Goal: Task Accomplishment & Management: Complete application form

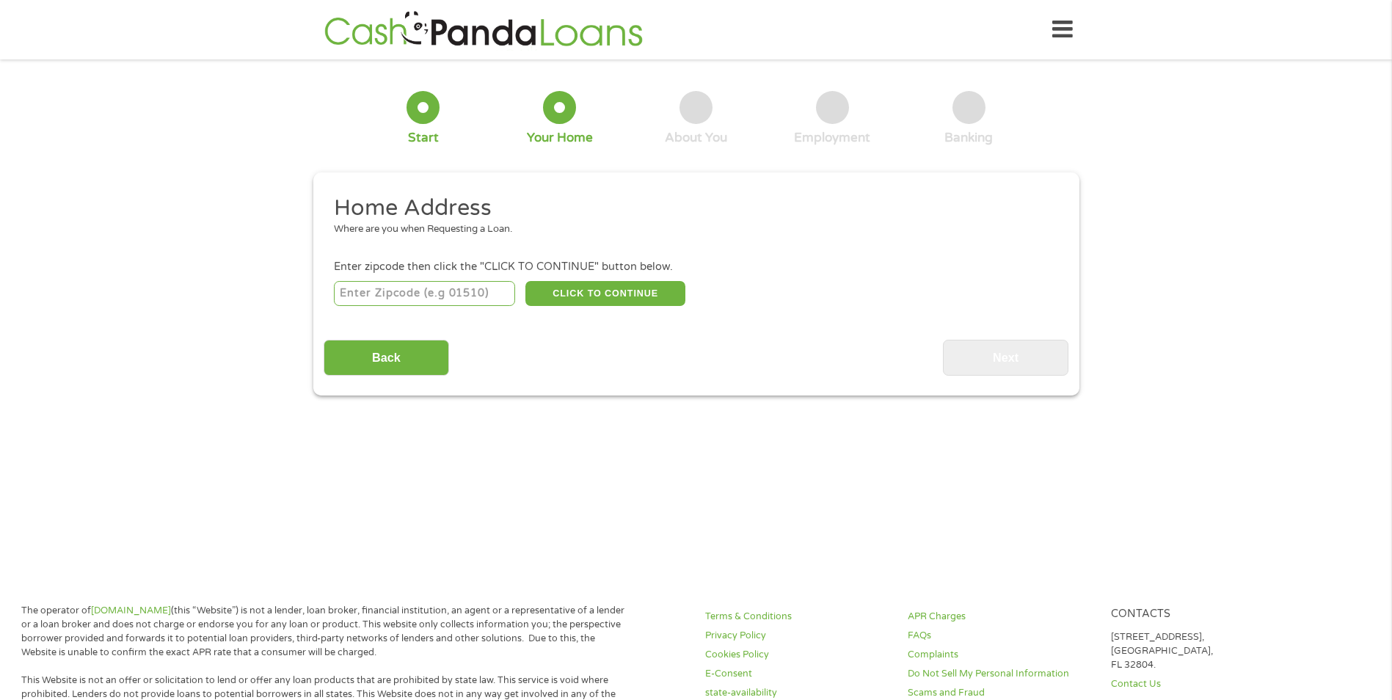
click at [483, 304] on input "number" at bounding box center [424, 293] width 181 height 25
type input "37043"
click at [604, 281] on button "CLICK TO CONTINUE" at bounding box center [605, 293] width 160 height 25
type input "37043"
type input "[GEOGRAPHIC_DATA]"
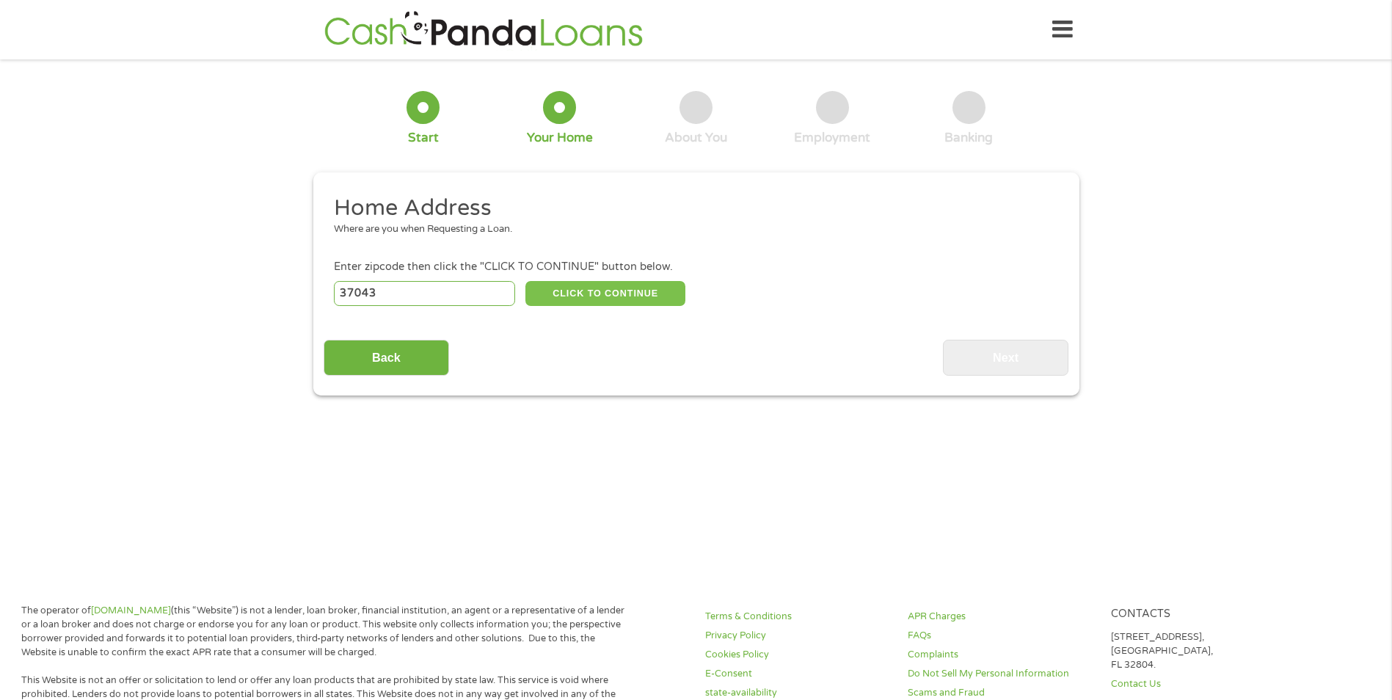
select select "[US_STATE]"
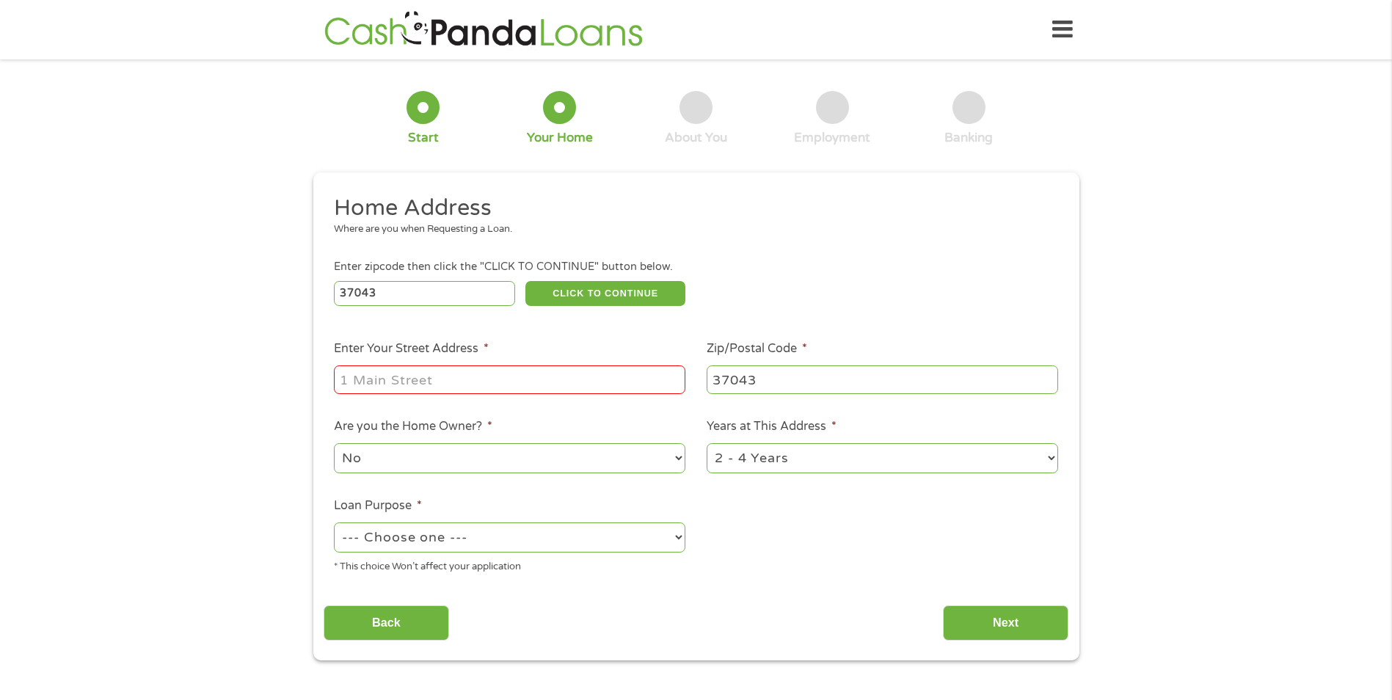
click at [549, 382] on input "Enter Your Street Address *" at bounding box center [509, 379] width 351 height 28
type input "524 Larkspur dr"
click at [492, 541] on select "--- Choose one --- Pay Bills Debt Consolidation Home Improvement Major Purchase…" at bounding box center [509, 537] width 351 height 30
select select "shorttermcash"
click at [334, 522] on select "--- Choose one --- Pay Bills Debt Consolidation Home Improvement Major Purchase…" at bounding box center [509, 537] width 351 height 30
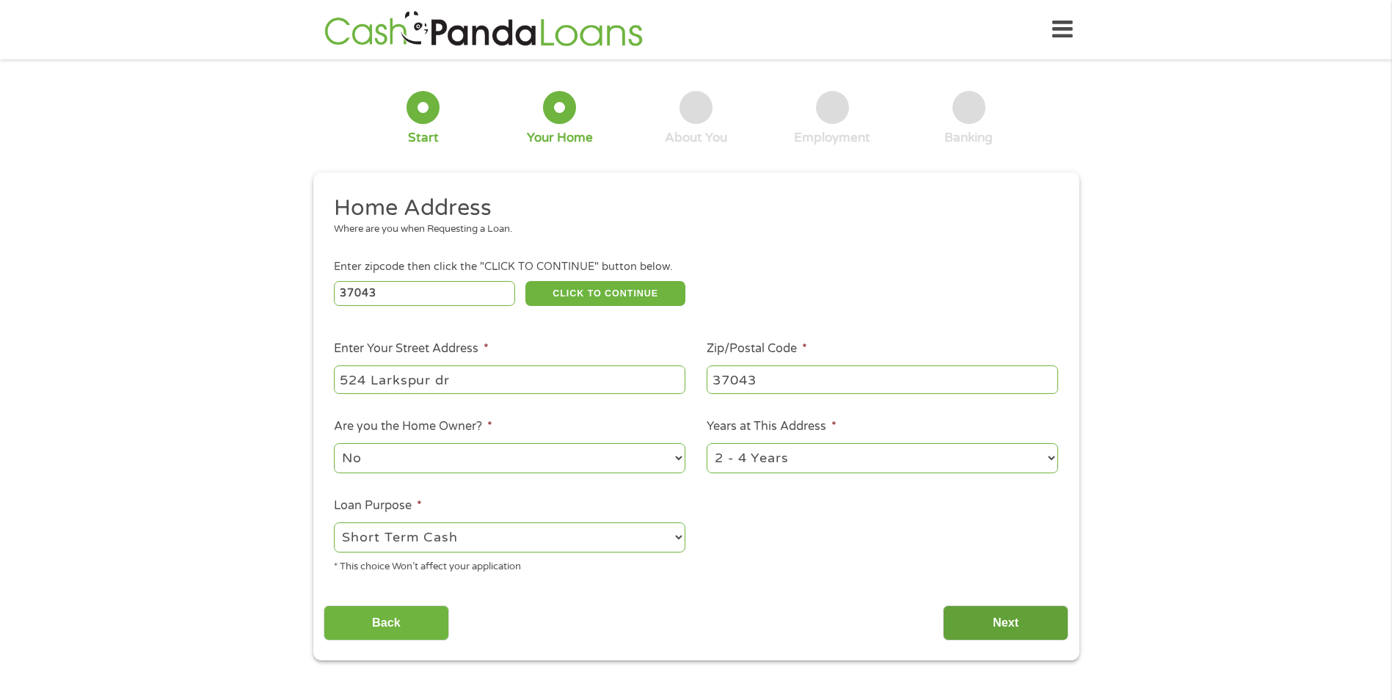
click at [999, 620] on input "Next" at bounding box center [1005, 623] width 125 height 36
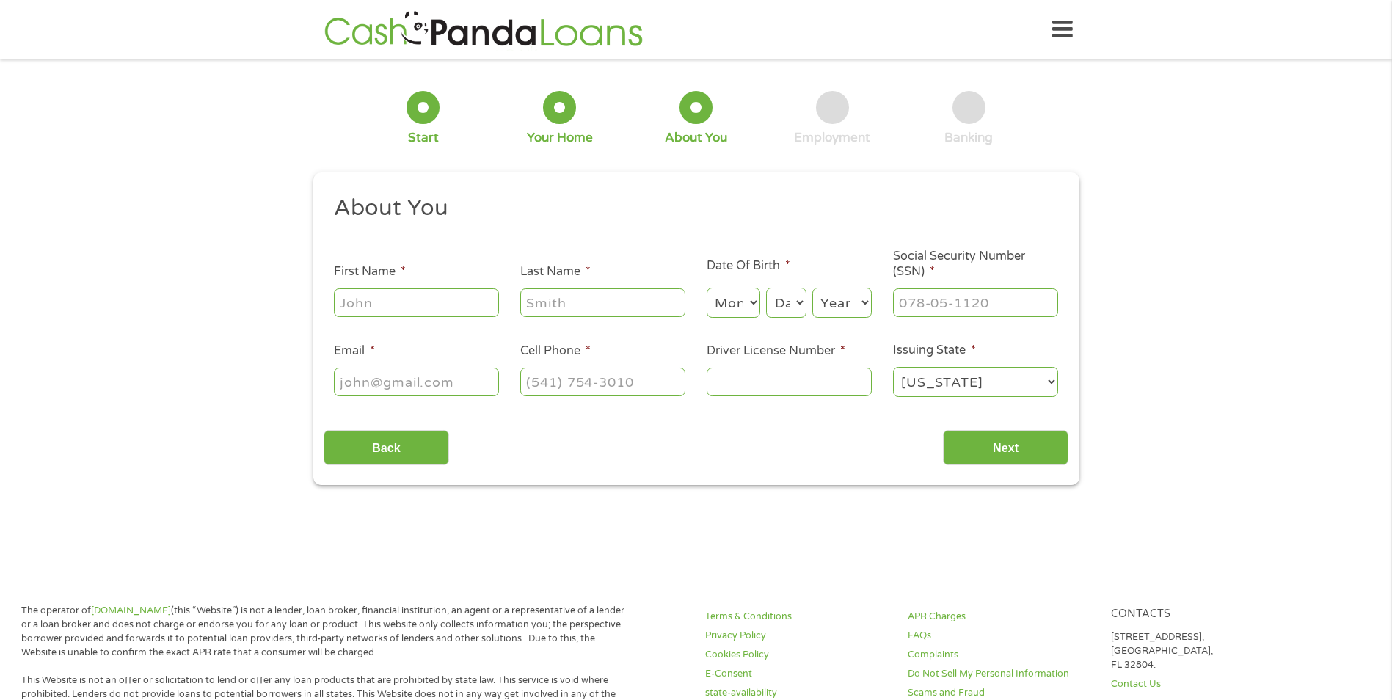
scroll to position [6, 6]
click at [420, 307] on input "First Name *" at bounding box center [416, 302] width 165 height 28
type input "Ferney"
type input "[PERSON_NAME]"
click at [742, 304] on select "Month 1 2 3 4 5 6 7 8 9 10 11 12" at bounding box center [734, 303] width 54 height 30
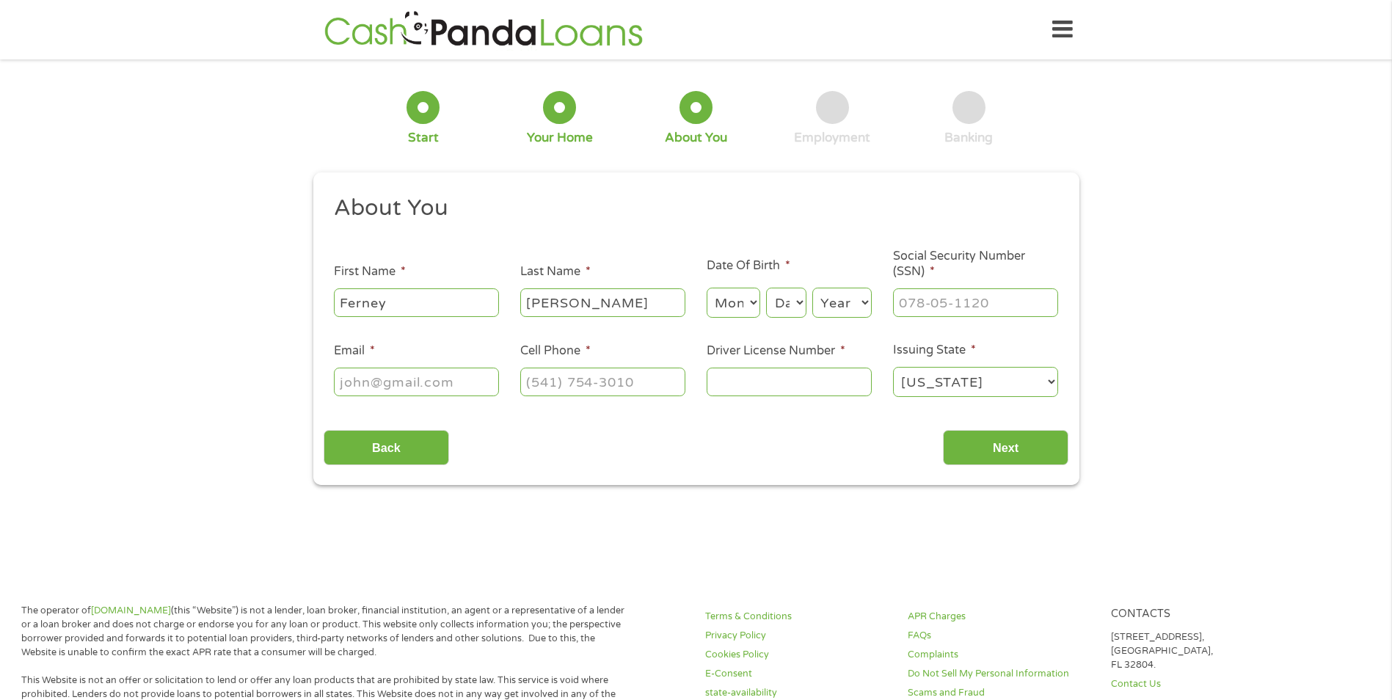
select select "5"
click at [707, 288] on select "Month 1 2 3 4 5 6 7 8 9 10 11 12" at bounding box center [734, 303] width 54 height 30
click at [787, 300] on select "Day 1 2 3 4 5 6 7 8 9 10 11 12 13 14 15 16 17 18 19 20 21 22 23 24 25 26 27 28 …" at bounding box center [786, 303] width 40 height 30
select select "12"
click at [766, 288] on select "Day 1 2 3 4 5 6 7 8 9 10 11 12 13 14 15 16 17 18 19 20 21 22 23 24 25 26 27 28 …" at bounding box center [786, 303] width 40 height 30
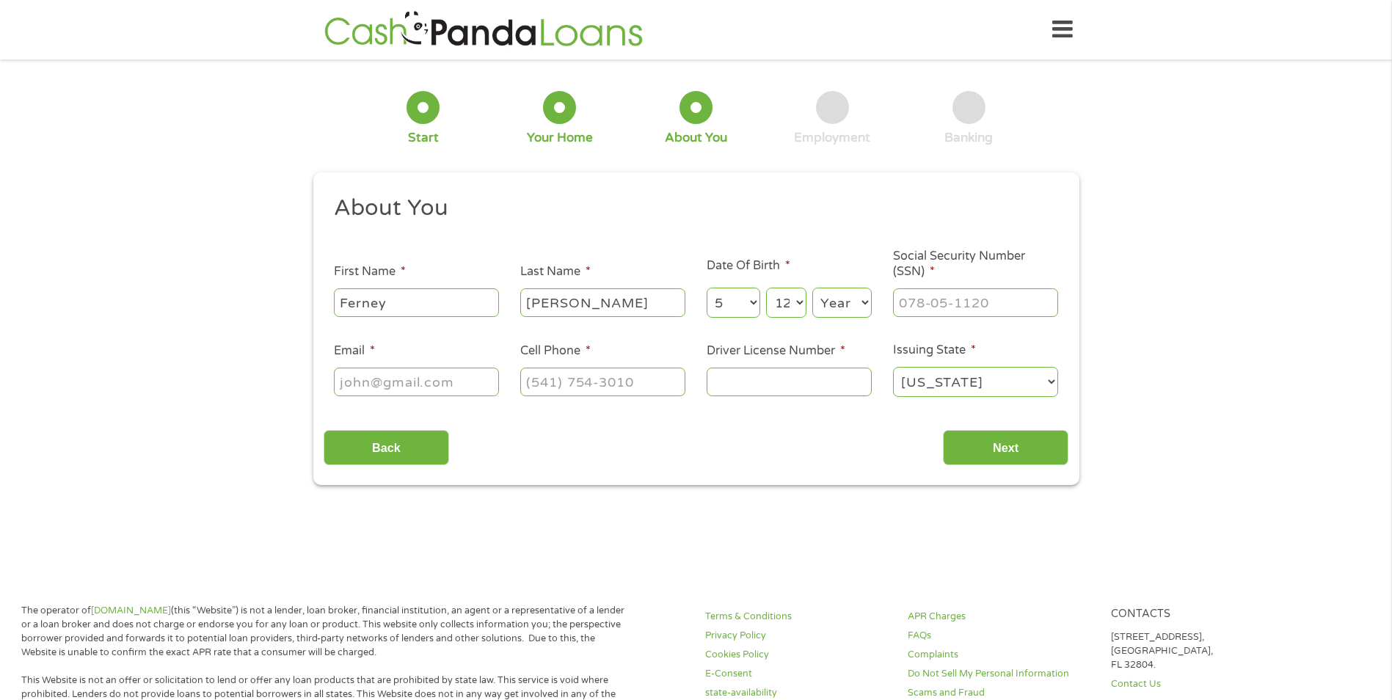
click at [842, 312] on select "Year [DATE] 2006 2005 2004 2003 2002 2001 2000 1999 1998 1997 1996 1995 1994 19…" at bounding box center [841, 303] width 59 height 30
select select "1958"
click at [812, 288] on select "Year [DATE] 2006 2005 2004 2003 2002 2001 2000 1999 1998 1997 1996 1995 1994 19…" at bounding box center [841, 303] width 59 height 30
click at [909, 304] on input "___-__-____" at bounding box center [975, 302] width 165 height 28
type input "590-67-3685"
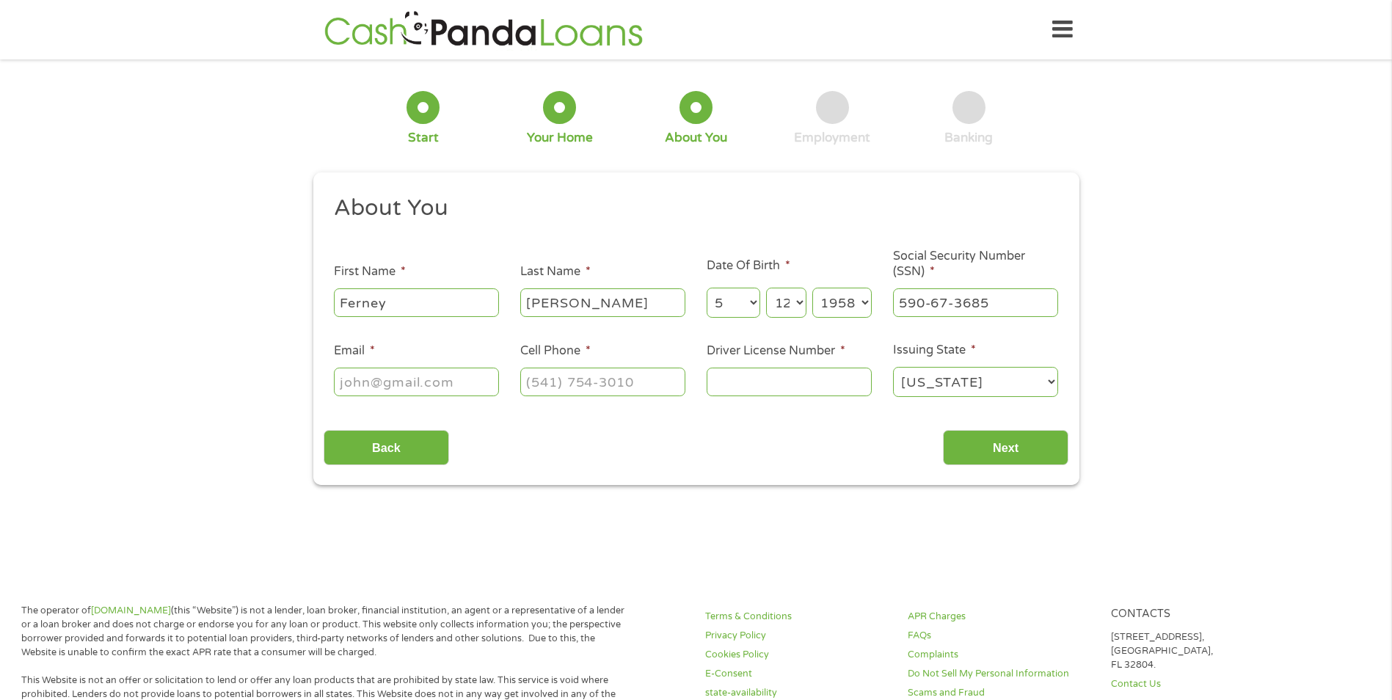
click at [445, 378] on input "Email *" at bounding box center [416, 382] width 165 height 28
type input "m"
type input "g"
type input "[EMAIL_ADDRESS][DOMAIN_NAME]"
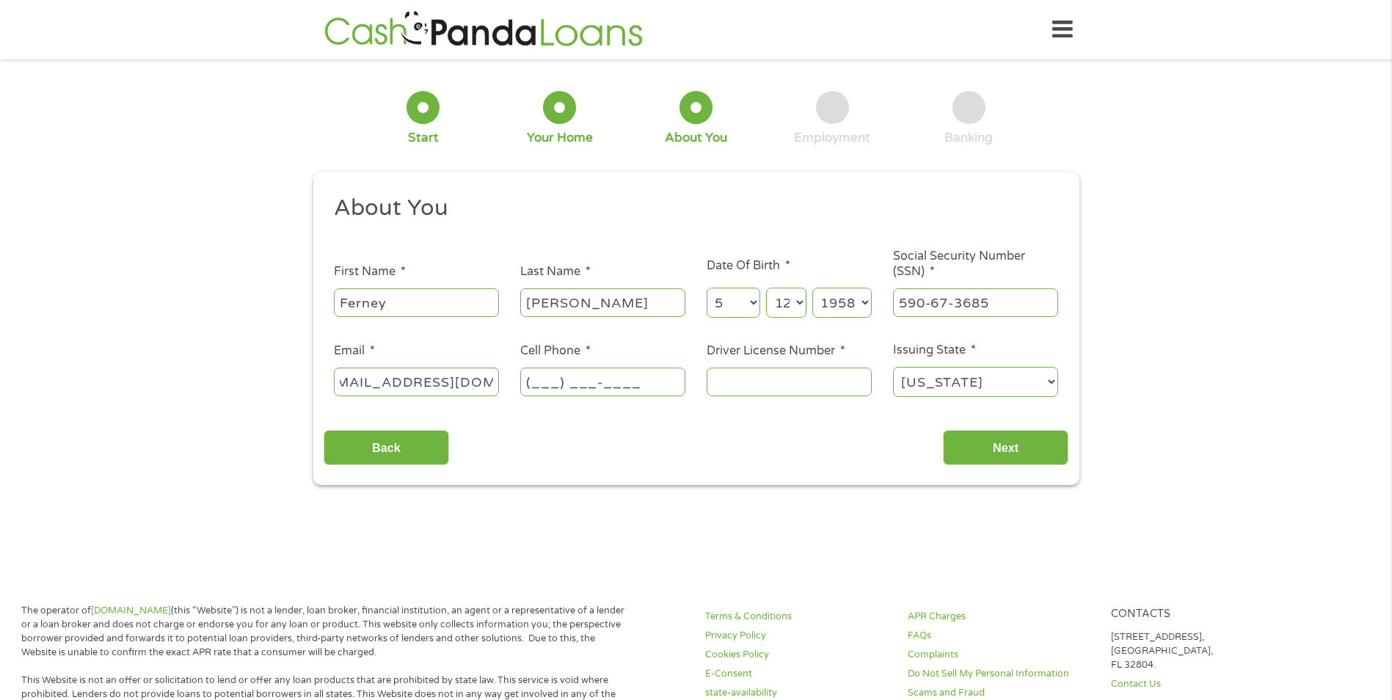
scroll to position [0, 0]
type input "[PHONE_NUMBER]"
type input "109346548"
drag, startPoint x: 1007, startPoint y: 436, endPoint x: 1021, endPoint y: 431, distance: 14.2
click at [1007, 435] on input "Next" at bounding box center [1005, 448] width 125 height 36
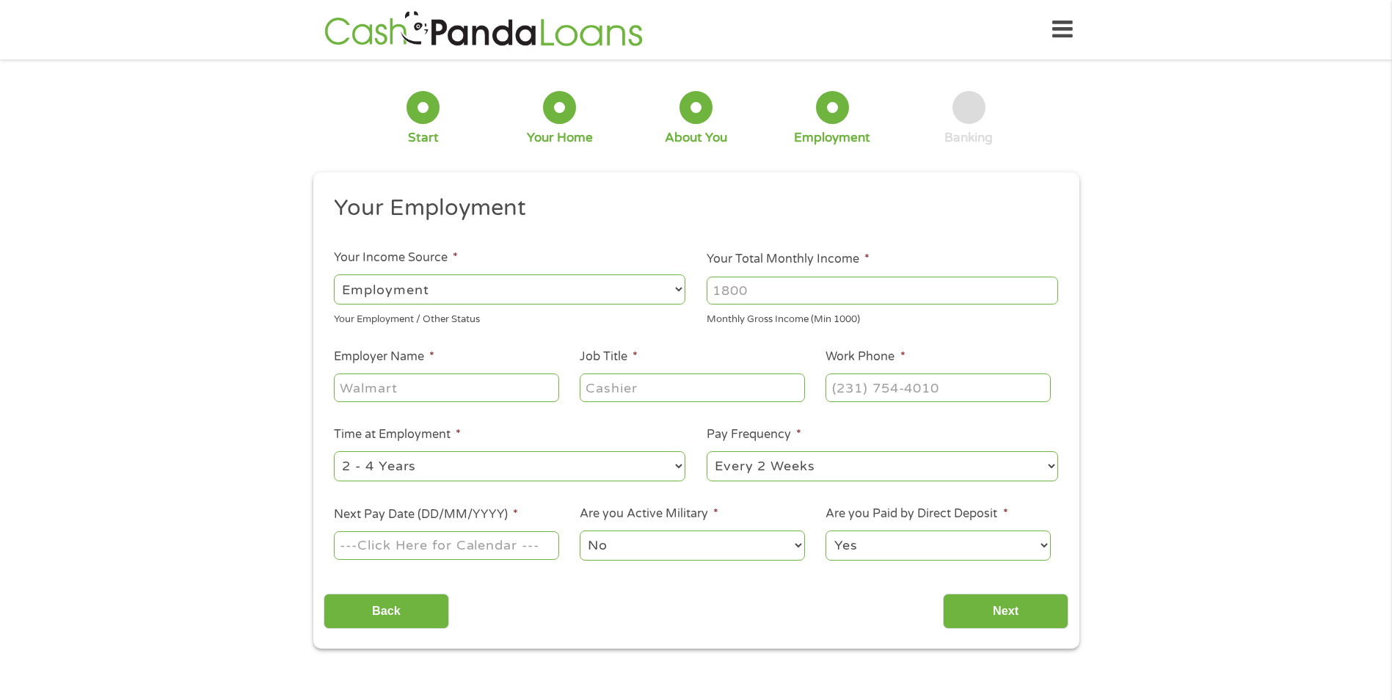
scroll to position [6, 6]
click at [1004, 458] on select "--- Choose one --- Every 2 Weeks Every Week Monthly Semi-Monthly" at bounding box center [882, 466] width 351 height 30
click at [1142, 441] on div "1 Start 2 Your Home 3 About You 4 Employment 5 Banking 6 This field is hidden w…" at bounding box center [696, 359] width 1392 height 579
click at [558, 300] on select "--- Choose one --- Employment [DEMOGRAPHIC_DATA] Benefits" at bounding box center [509, 289] width 351 height 30
select select "benefits"
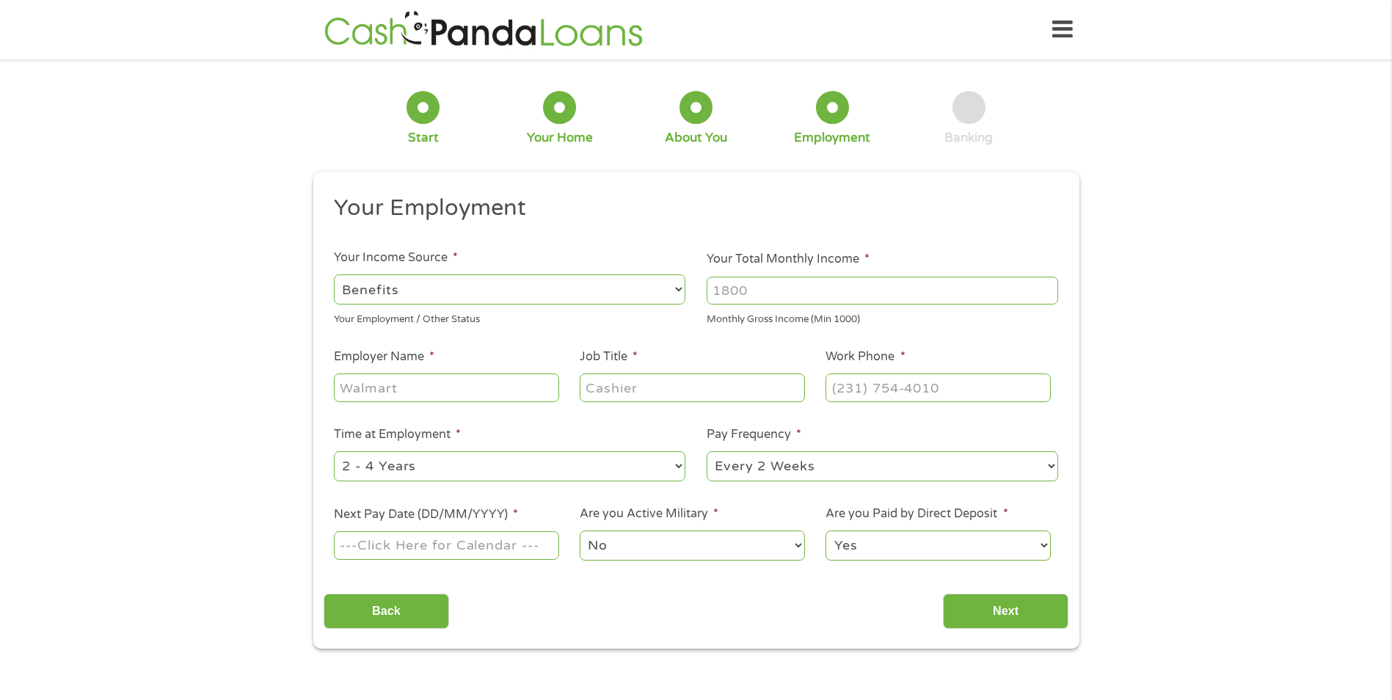
click at [334, 274] on select "--- Choose one --- Employment [DEMOGRAPHIC_DATA] Benefits" at bounding box center [509, 289] width 351 height 30
type input "Other"
type input "[PHONE_NUMBER]"
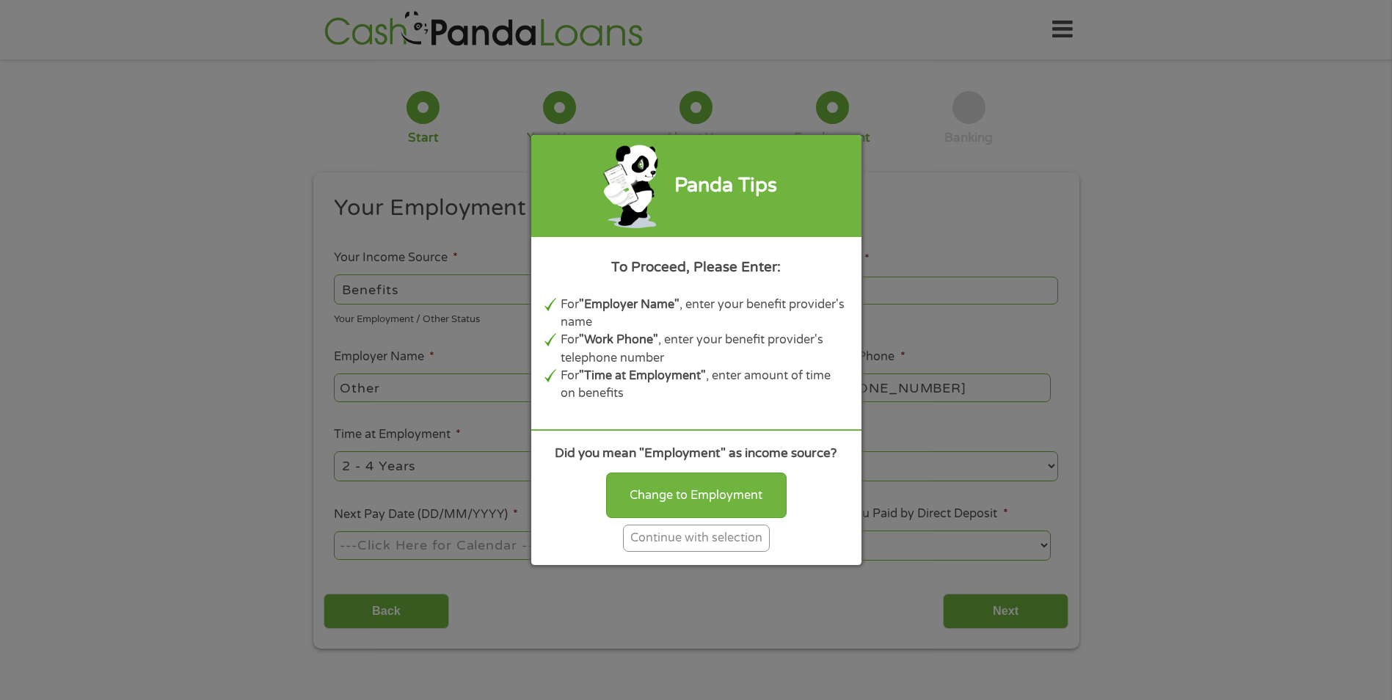
click at [698, 539] on div "Continue with selection" at bounding box center [696, 538] width 147 height 27
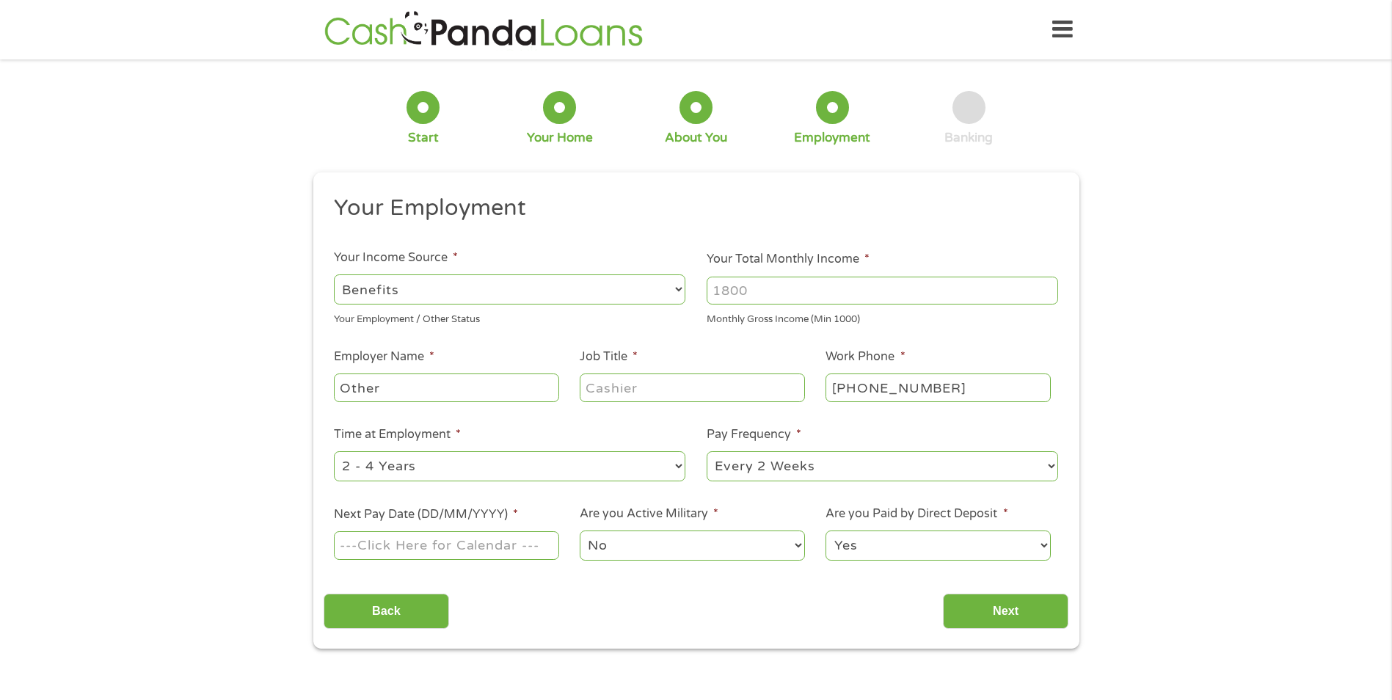
click at [402, 296] on select "--- Choose one --- Employment [DEMOGRAPHIC_DATA] Benefits" at bounding box center [509, 289] width 351 height 30
select select "fullTime"
click at [334, 274] on select "--- Choose one --- Employment [DEMOGRAPHIC_DATA] Benefits" at bounding box center [509, 289] width 351 height 30
click at [847, 293] on input "Your Total Monthly Income *" at bounding box center [882, 291] width 351 height 28
type input "2800"
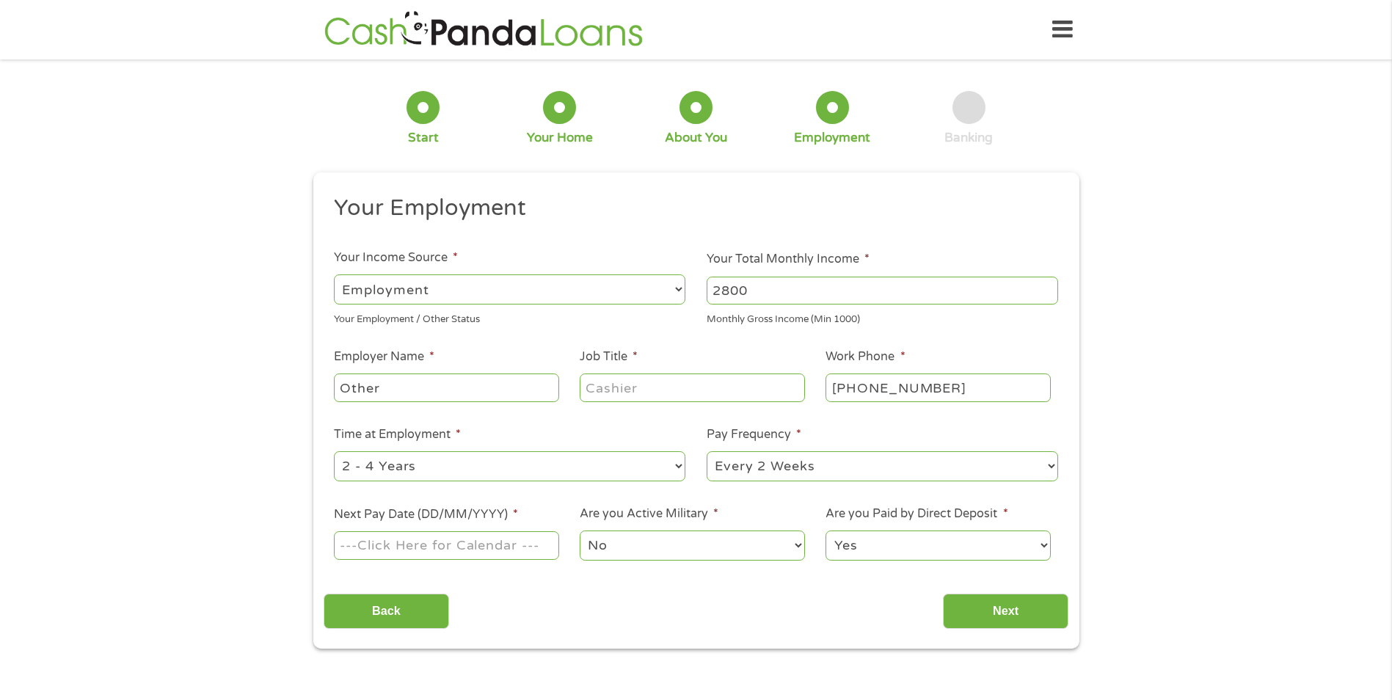
click at [470, 388] on input "Other" at bounding box center [446, 387] width 225 height 28
drag, startPoint x: 372, startPoint y: 383, endPoint x: 213, endPoint y: 366, distance: 159.4
click at [291, 376] on div "1 Start 2 Your Home 3 About You 4 Employment 5 Banking 6 This field is hidden w…" at bounding box center [696, 359] width 1392 height 579
type input "Carlows"
click at [713, 392] on input "Job Title *" at bounding box center [692, 387] width 225 height 28
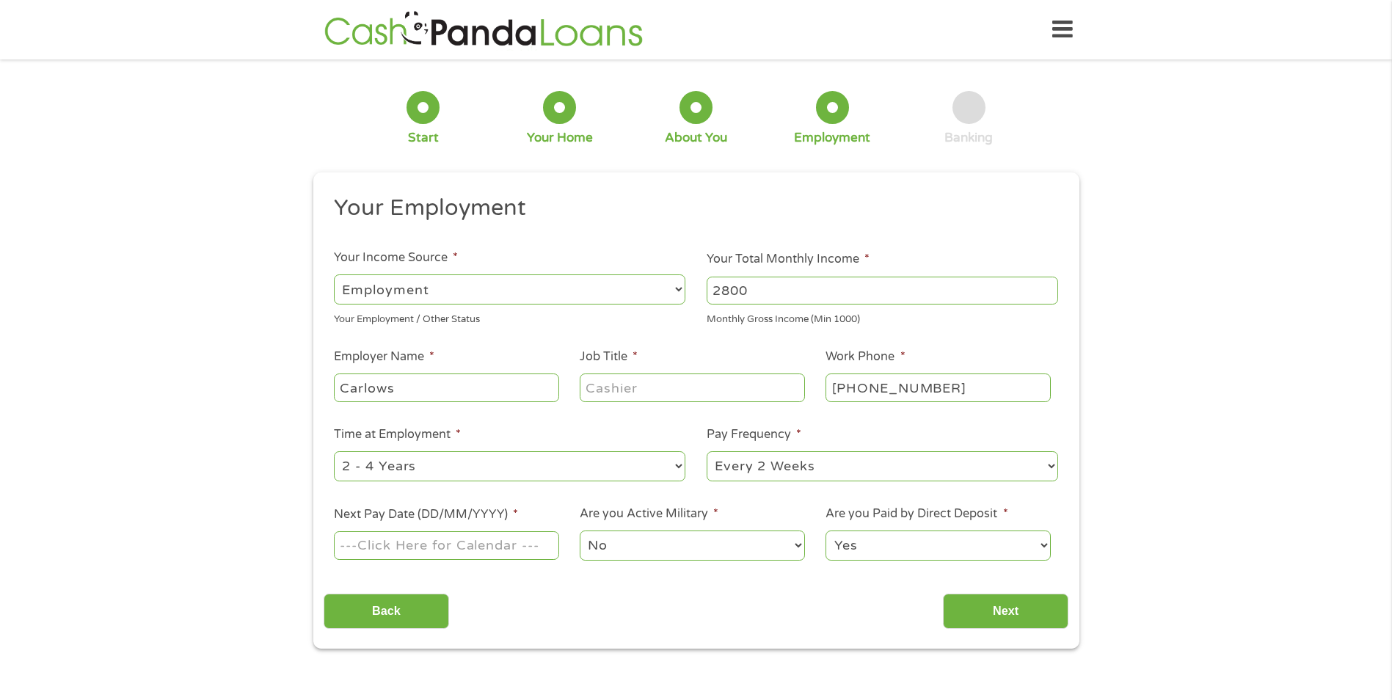
click at [660, 471] on select "--- Choose one --- 1 Year or less 1 - 2 Years 2 - 4 Years Over 4 Years" at bounding box center [509, 466] width 351 height 30
click at [581, 469] on select "--- Choose one --- 1 Year or less 1 - 2 Years 2 - 4 Years Over 4 Years" at bounding box center [509, 466] width 351 height 30
click at [799, 470] on select "--- Choose one --- Every 2 Weeks Every Week Monthly Semi-Monthly" at bounding box center [882, 466] width 351 height 30
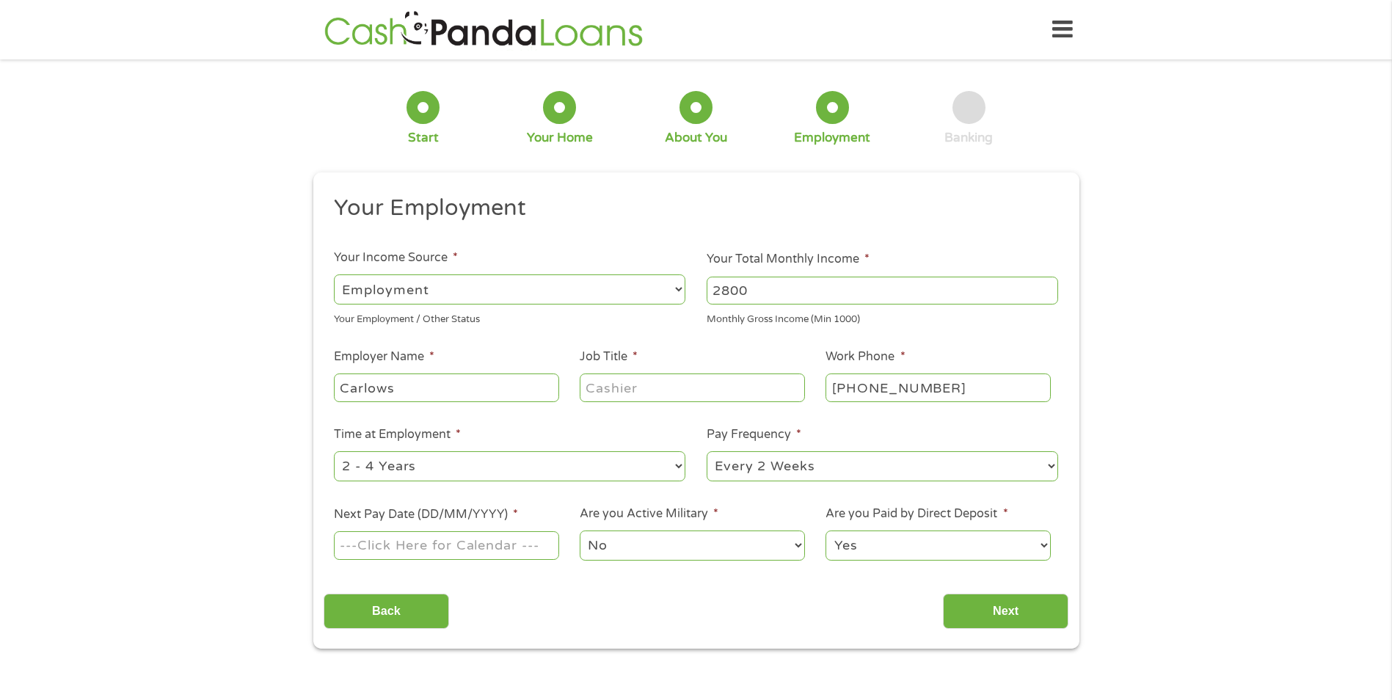
click at [800, 470] on select "--- Choose one --- Every 2 Weeks Every Week Monthly Semi-Monthly" at bounding box center [882, 466] width 351 height 30
click at [649, 473] on select "--- Choose one --- 1 Year or less 1 - 2 Years 2 - 4 Years Over 4 Years" at bounding box center [509, 466] width 351 height 30
select select "60months"
click at [334, 451] on select "--- Choose one --- 1 Year or less 1 - 2 Years 2 - 4 Years Over 4 Years" at bounding box center [509, 466] width 351 height 30
click at [891, 478] on select "--- Choose one --- Every 2 Weeks Every Week Monthly Semi-Monthly" at bounding box center [882, 466] width 351 height 30
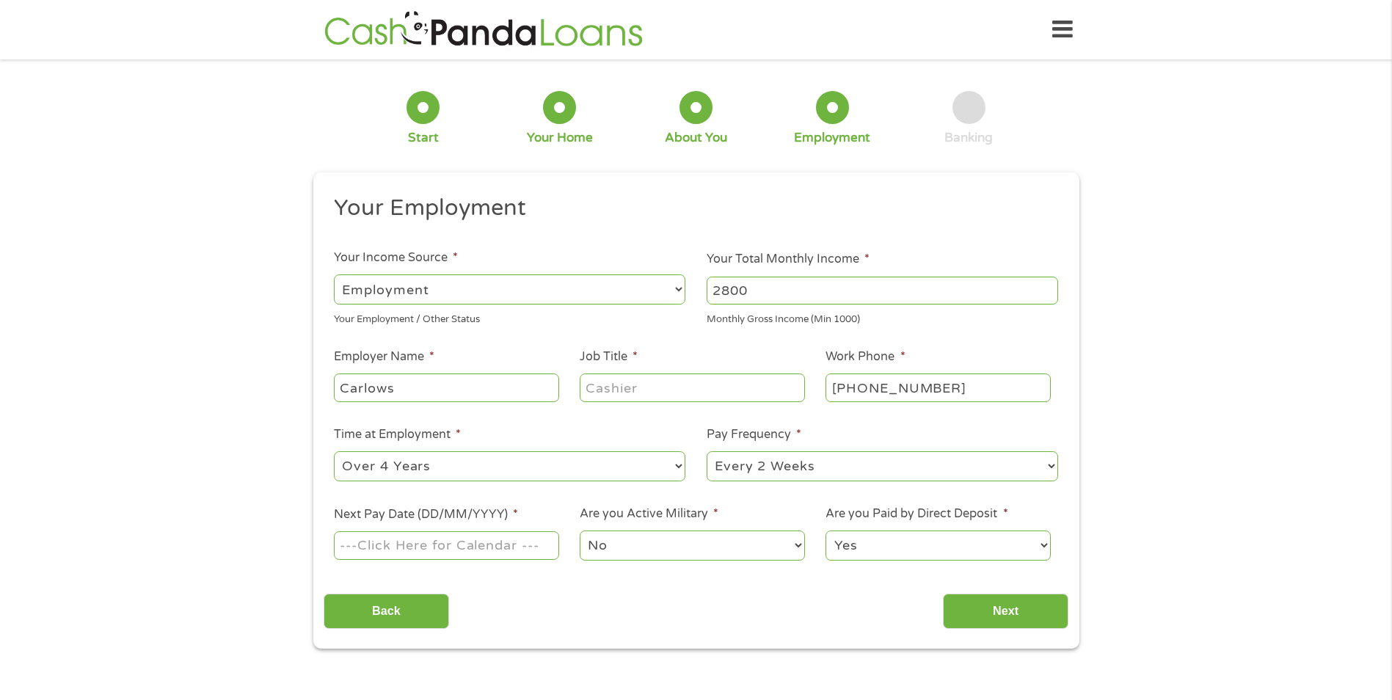
select select "semimonthly"
click at [707, 451] on select "--- Choose one --- Every 2 Weeks Every Week Monthly Semi-Monthly" at bounding box center [882, 466] width 351 height 30
click at [1007, 612] on input "Next" at bounding box center [1005, 612] width 125 height 36
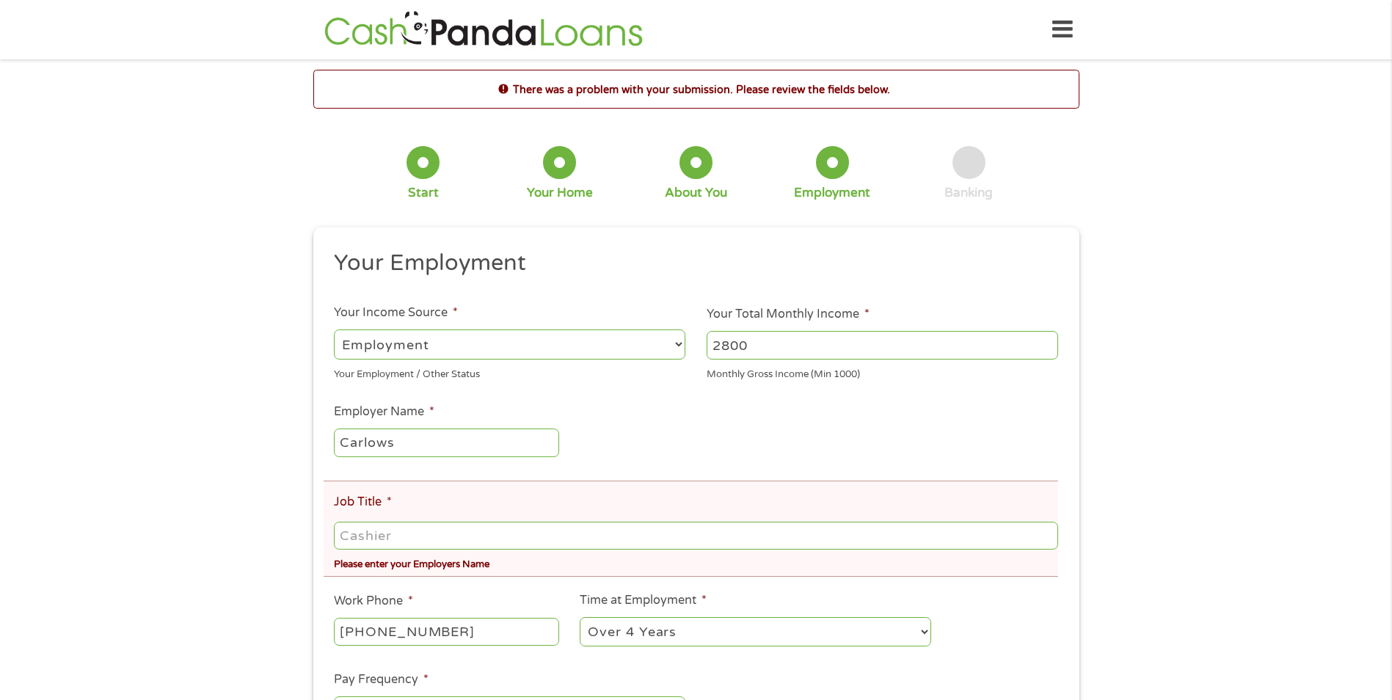
drag, startPoint x: 452, startPoint y: 437, endPoint x: 351, endPoint y: 436, distance: 101.3
click at [351, 436] on input "Carlows" at bounding box center [446, 442] width 225 height 28
type input "C"
type input "carsmart"
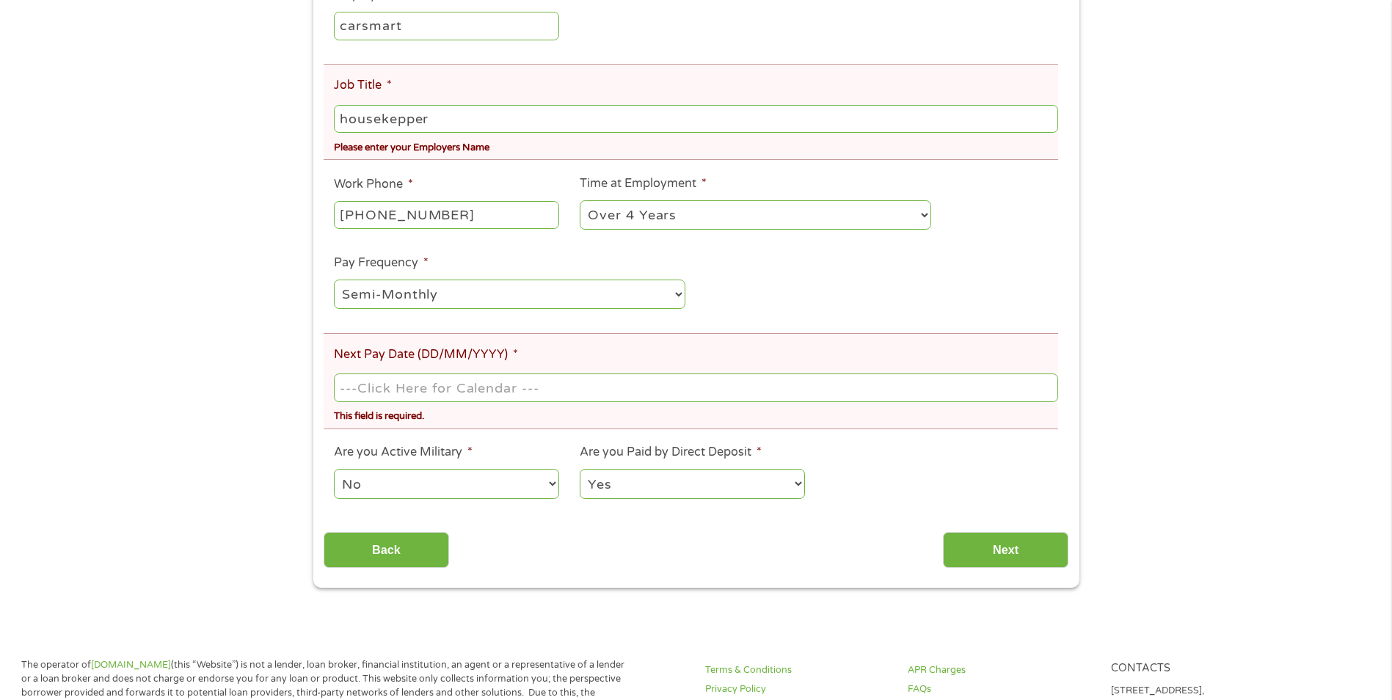
scroll to position [440, 0]
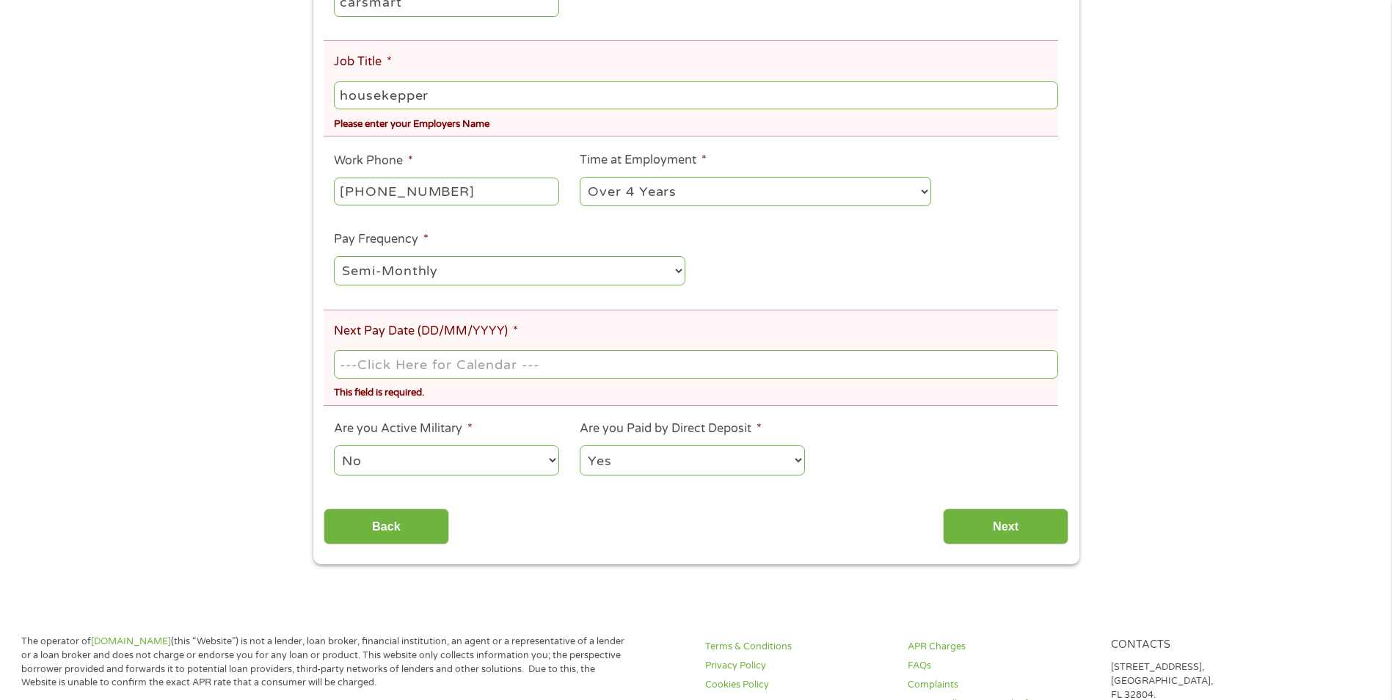
type input "housekepper"
click at [532, 371] on input "Next Pay Date (DD/MM/YYYY) *" at bounding box center [695, 364] width 723 height 28
click at [562, 365] on input "Next Pay Date (DD/MM/YYYY) *" at bounding box center [695, 364] width 723 height 28
click at [559, 366] on input "Next Pay Date (DD/MM/YYYY) *" at bounding box center [695, 364] width 723 height 28
click at [1274, 343] on div "There was a problem with your submission. Please review the fields below. 1 Sta…" at bounding box center [696, 96] width 1392 height 934
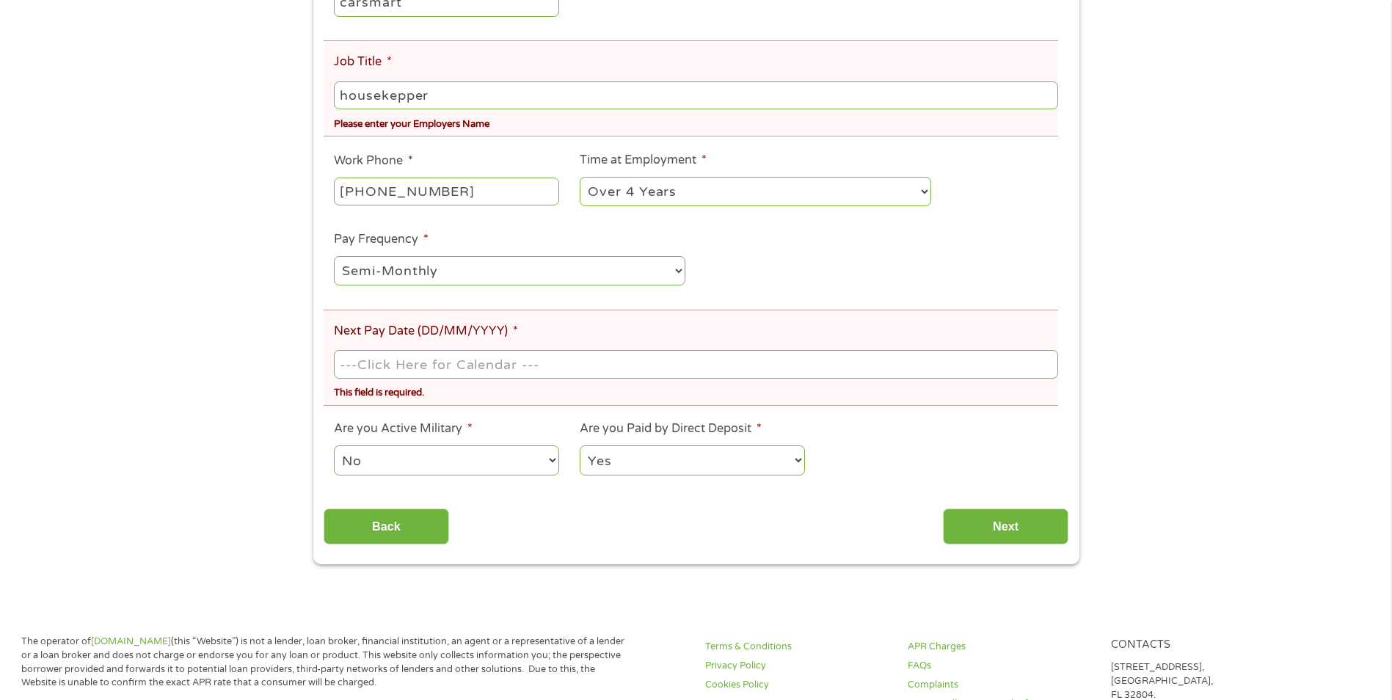
click at [423, 367] on body "Home Get Loan Offer How it works FAQs Blog Cash Loans Quick Loans Online Loans …" at bounding box center [696, 537] width 1392 height 1954
click at [436, 352] on input "Next Pay Date (DD/MM/YYYY) *" at bounding box center [695, 364] width 723 height 28
type input "[DATE]"
click at [1023, 517] on input "Next" at bounding box center [1005, 526] width 125 height 36
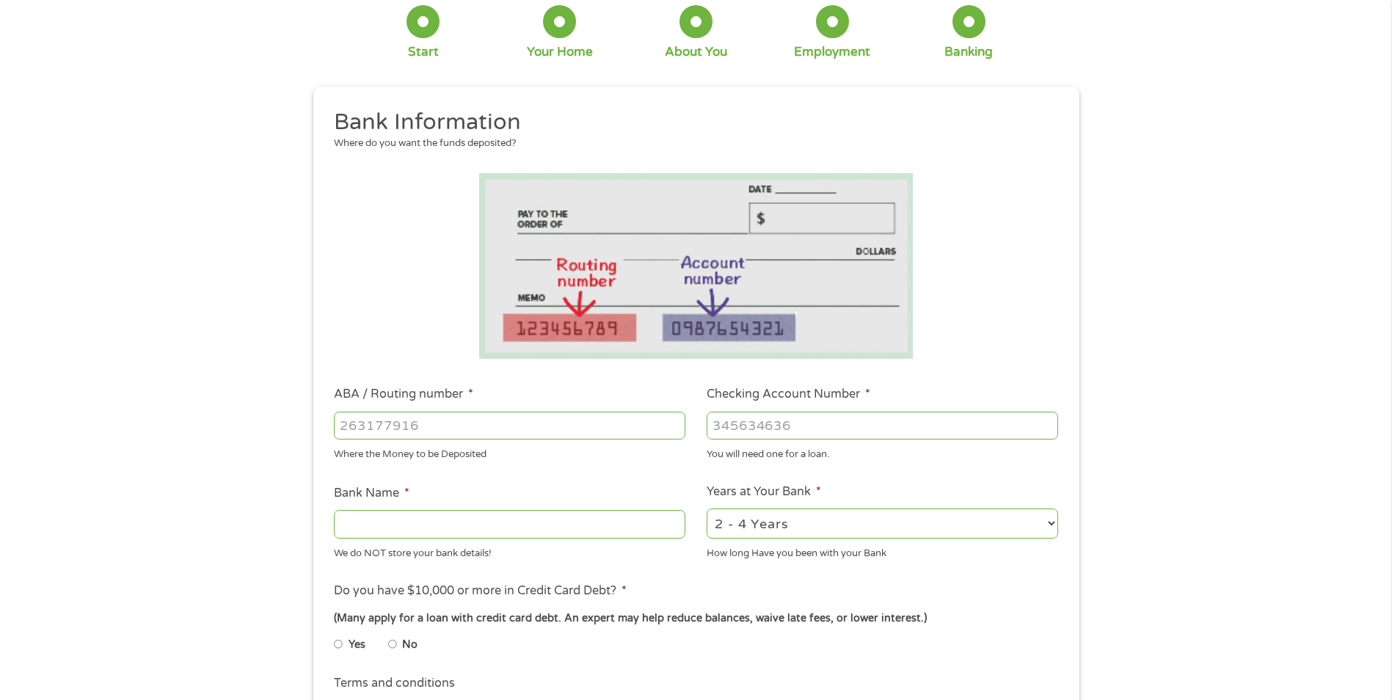
scroll to position [0, 0]
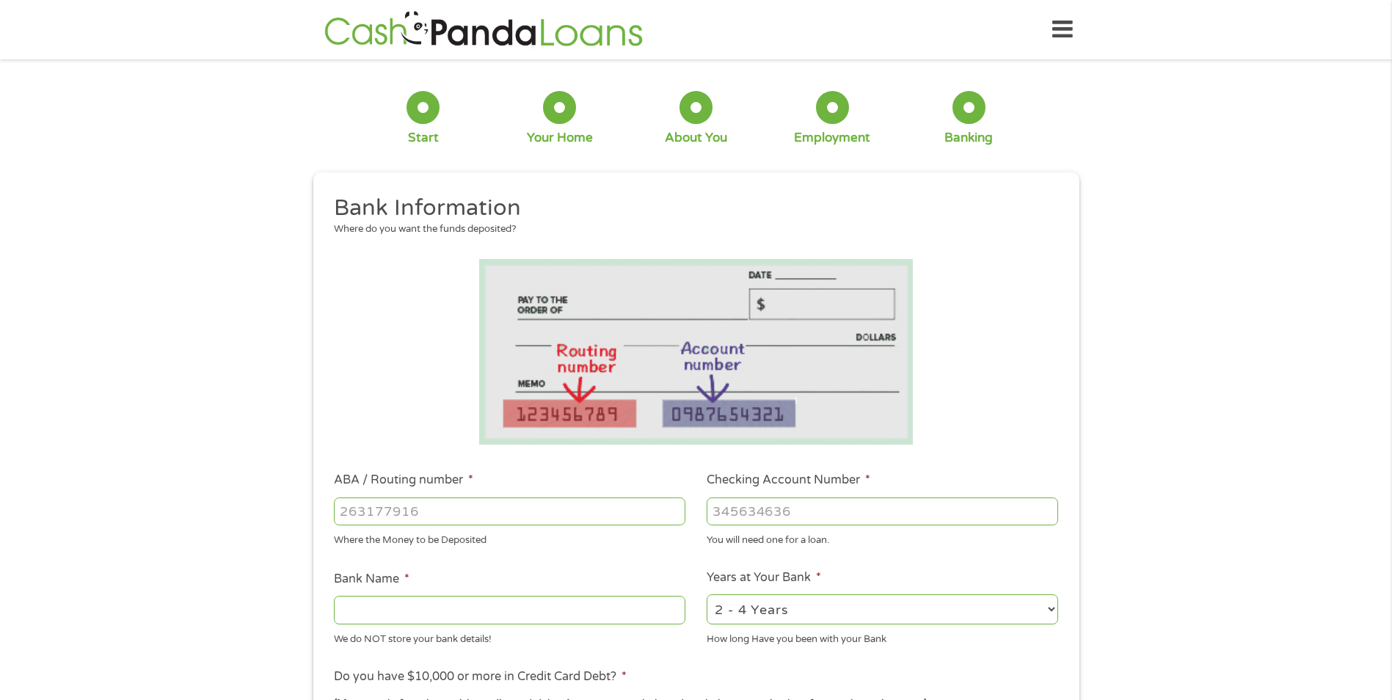
click at [427, 499] on input "ABA / Routing number *" at bounding box center [509, 511] width 351 height 28
type input "064208165"
type input "BRANCH BANKING AND TRUST CO"
type input "064208165"
click at [816, 537] on div "You will need one for a loan." at bounding box center [882, 538] width 351 height 20
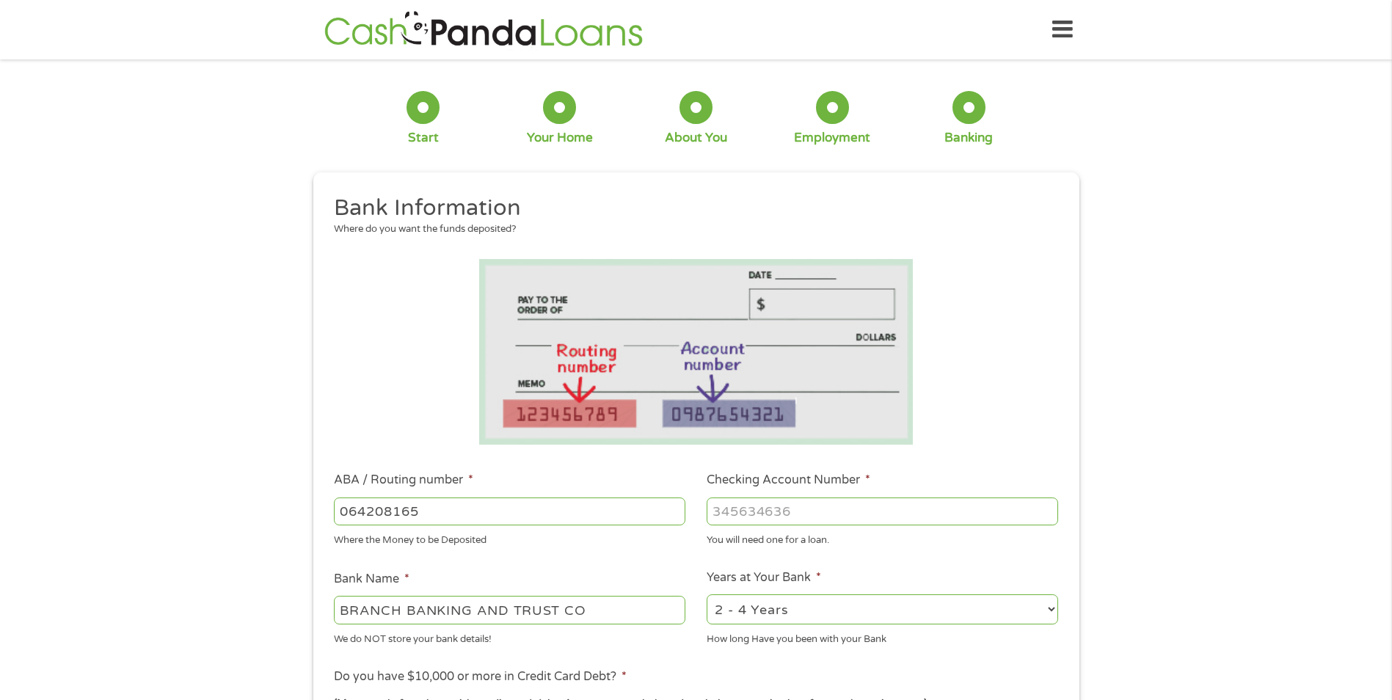
click at [814, 517] on input "Checking Account Number *" at bounding box center [882, 511] width 351 height 28
type input "1430003529191"
click at [883, 602] on select "2 - 4 Years 6 - 12 Months 1 - 2 Years Over 4 Years" at bounding box center [882, 609] width 351 height 30
select select "60months"
click at [707, 594] on select "2 - 4 Years 6 - 12 Months 1 - 2 Years Over 4 Years" at bounding box center [882, 609] width 351 height 30
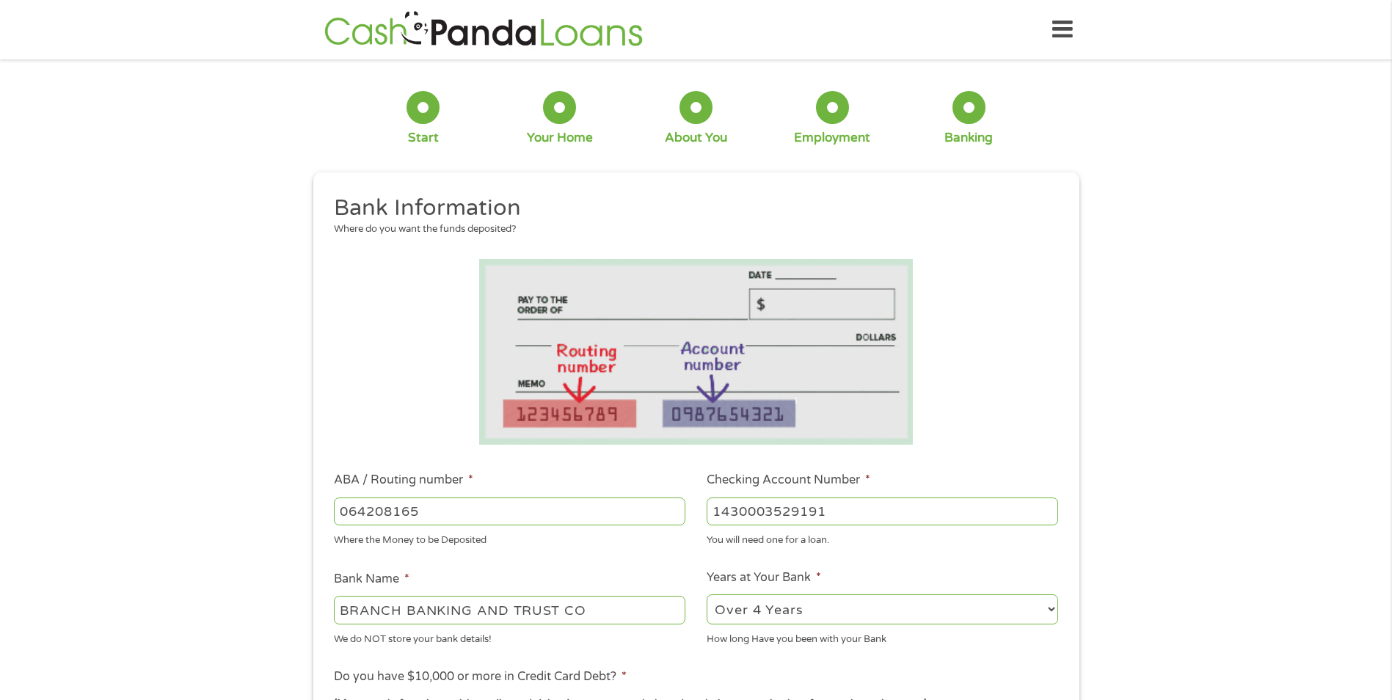
click at [950, 660] on ul "Bank Information Where do you want the funds deposited? ABA / Routing number * …" at bounding box center [696, 559] width 745 height 731
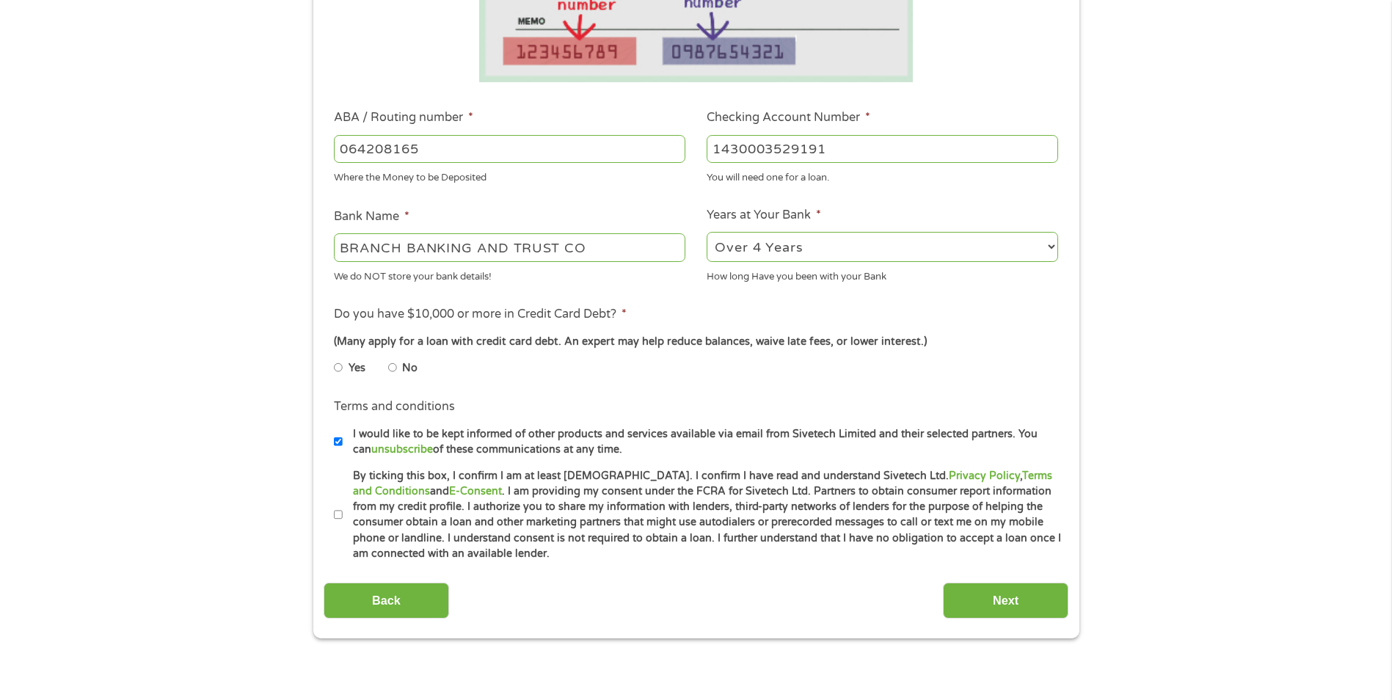
scroll to position [367, 0]
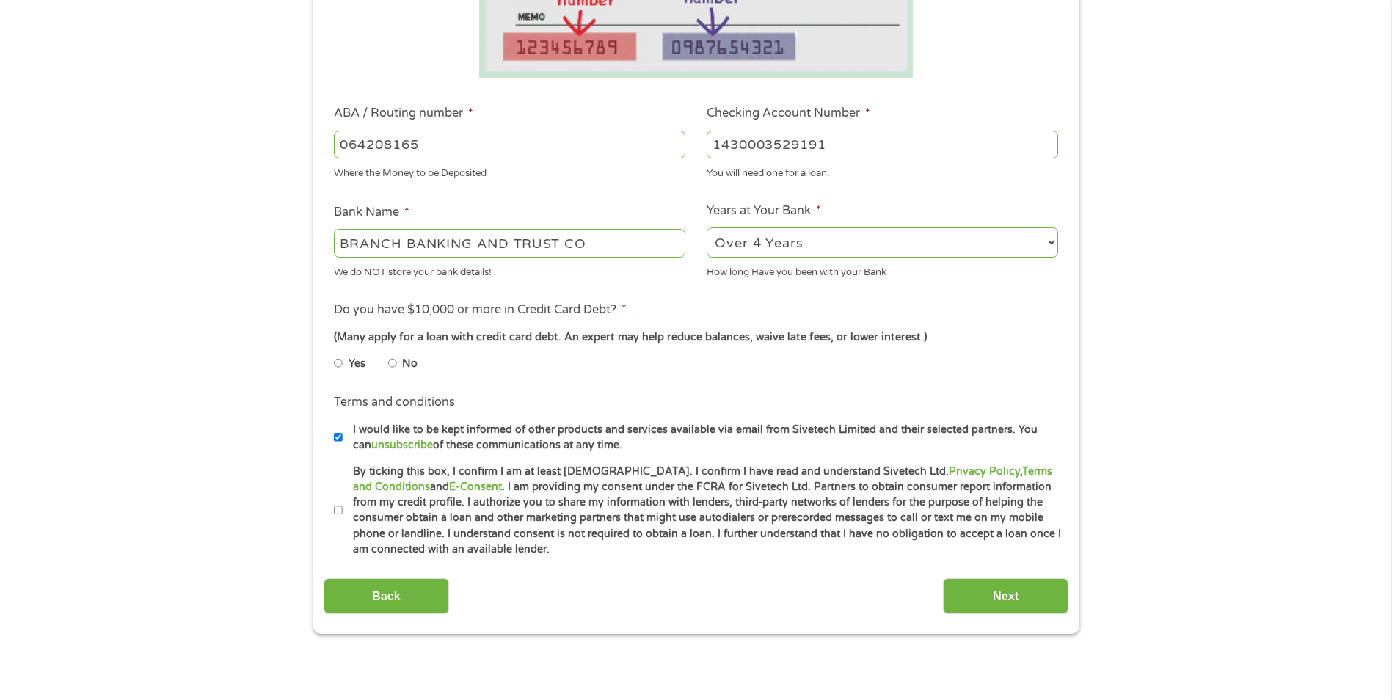
click at [395, 363] on input "No" at bounding box center [392, 362] width 9 height 23
radio input "true"
click at [343, 441] on label "I would like to be kept informed of other products and services available via e…" at bounding box center [703, 438] width 720 height 32
click at [343, 441] on input "I would like to be kept informed of other products and services available via e…" at bounding box center [338, 437] width 9 height 23
checkbox input "false"
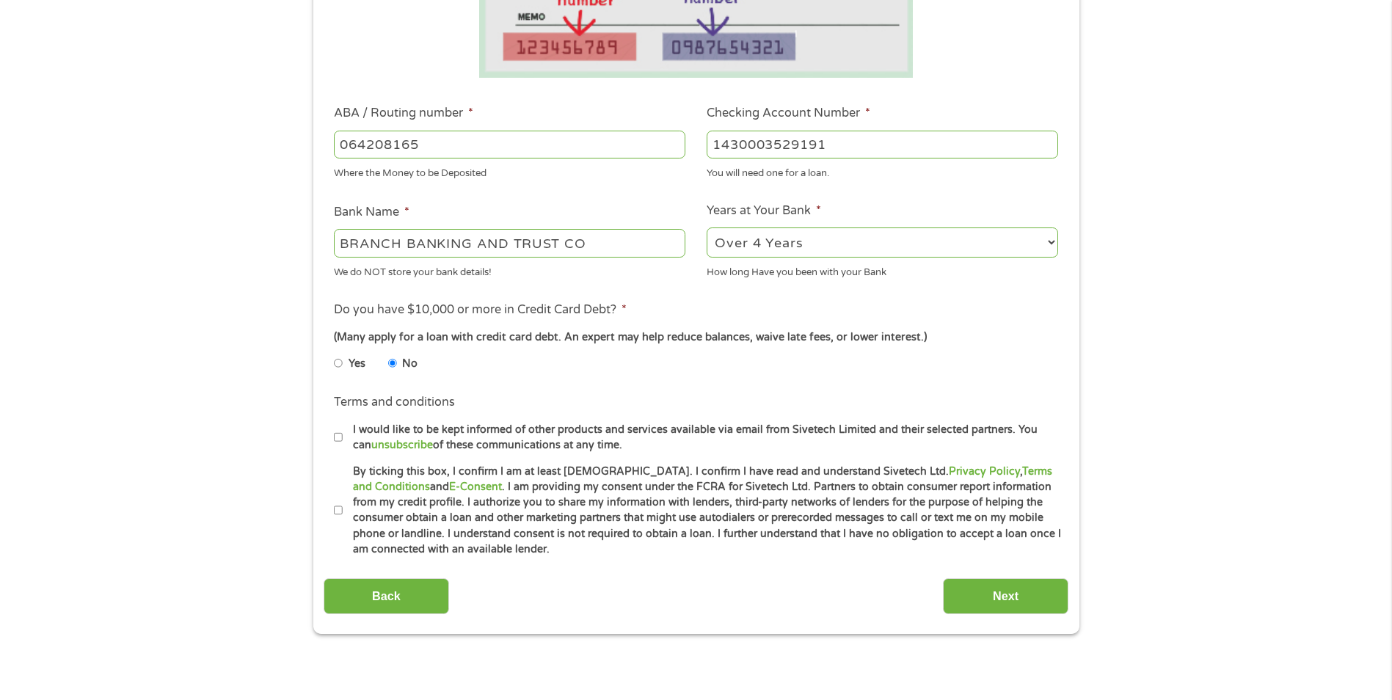
click at [337, 508] on input "By ticking this box, I confirm I am at least [DEMOGRAPHIC_DATA]. I confirm I ha…" at bounding box center [338, 510] width 9 height 23
checkbox input "true"
click at [1032, 594] on input "Next" at bounding box center [1005, 596] width 125 height 36
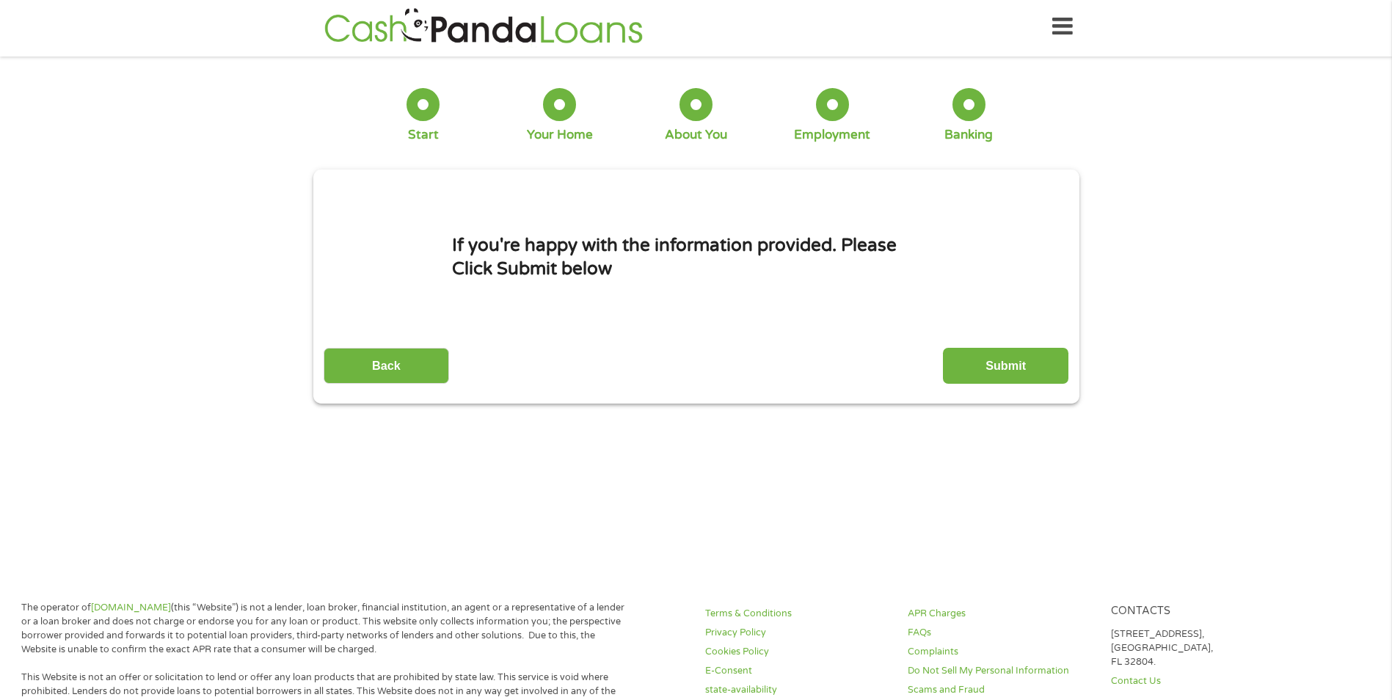
scroll to position [0, 0]
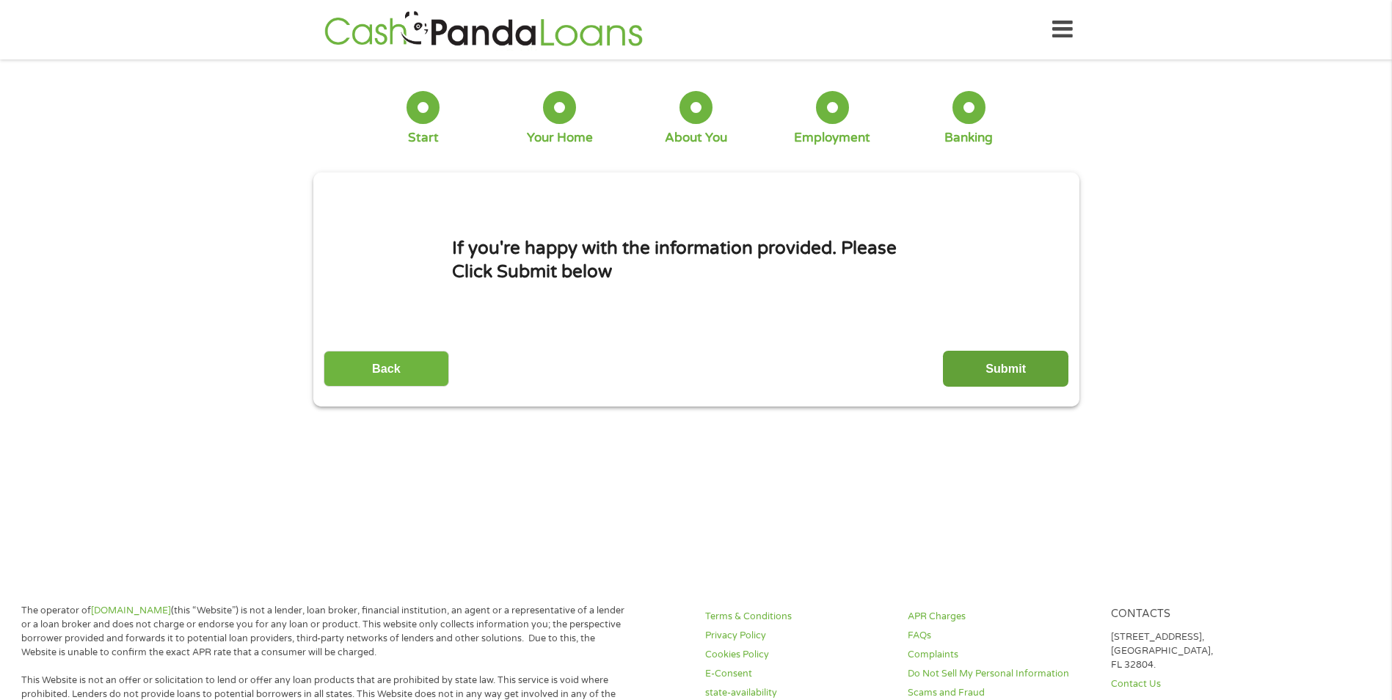
click at [1016, 368] on input "Submit" at bounding box center [1005, 369] width 125 height 36
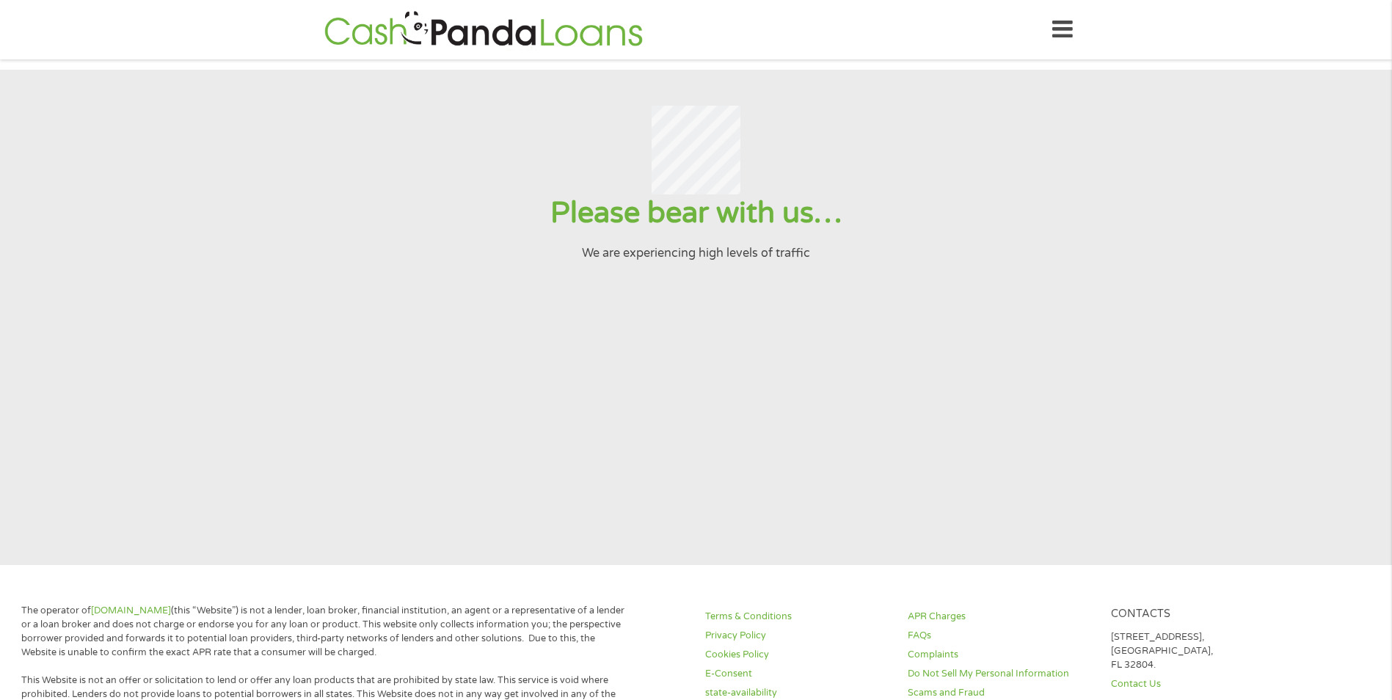
click at [1061, 32] on icon at bounding box center [1062, 30] width 21 height 36
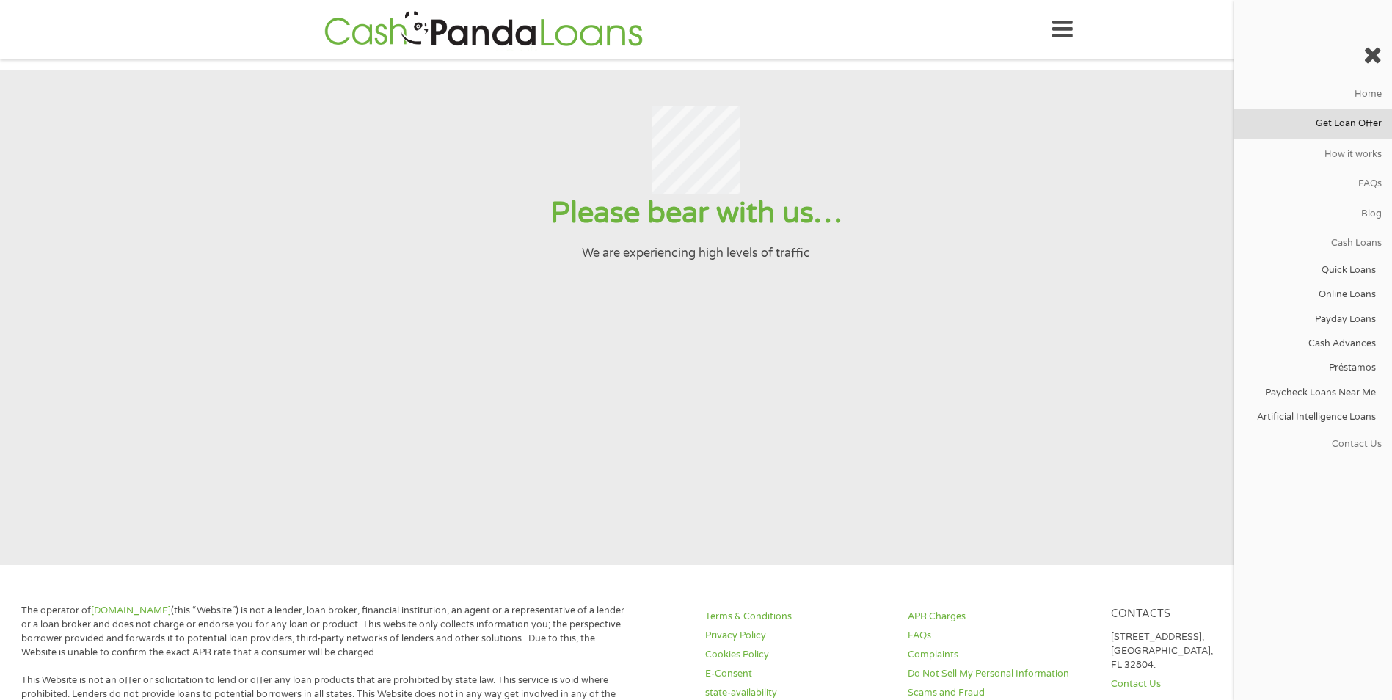
click at [1373, 124] on link "Get Loan Offer" at bounding box center [1312, 123] width 158 height 29
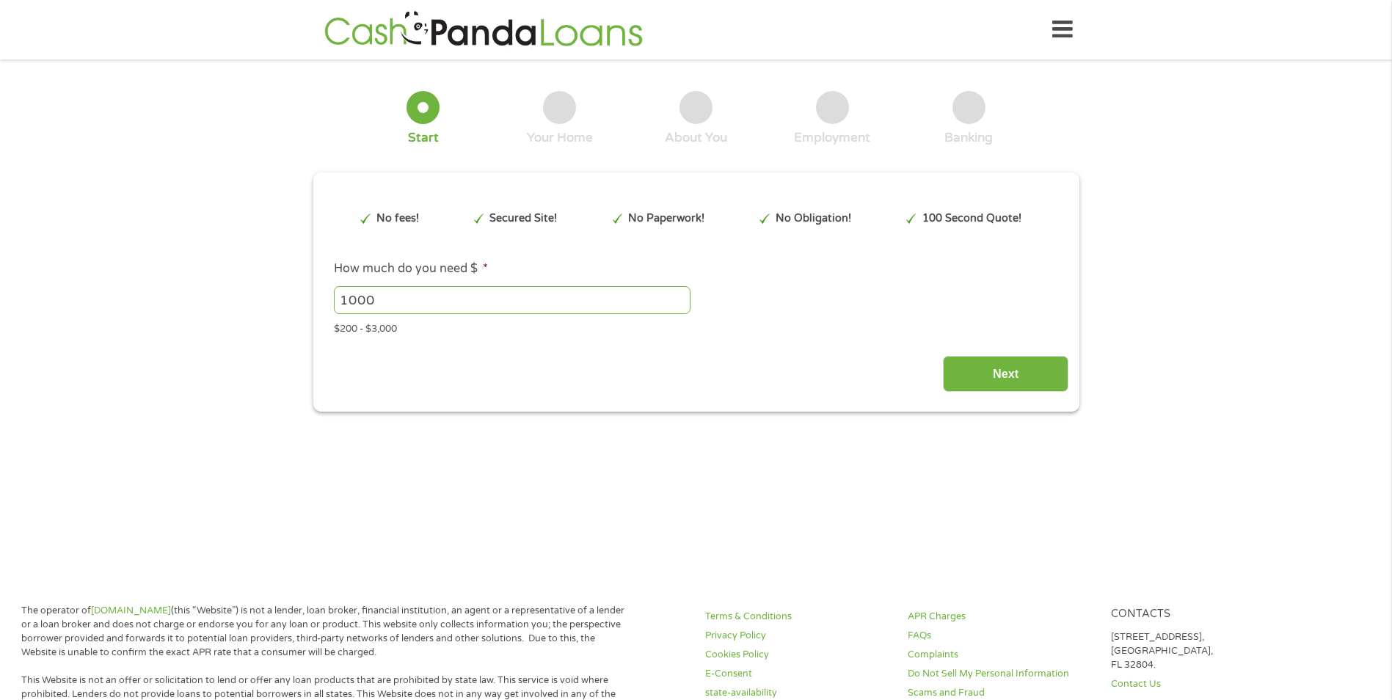
type input "EAIaIQobChMIm9u4w7WDkAMVsldHAR31ZQQ3EAAYASAAEgL2YfD_BwE"
click at [1040, 379] on input "Next" at bounding box center [1005, 374] width 125 height 36
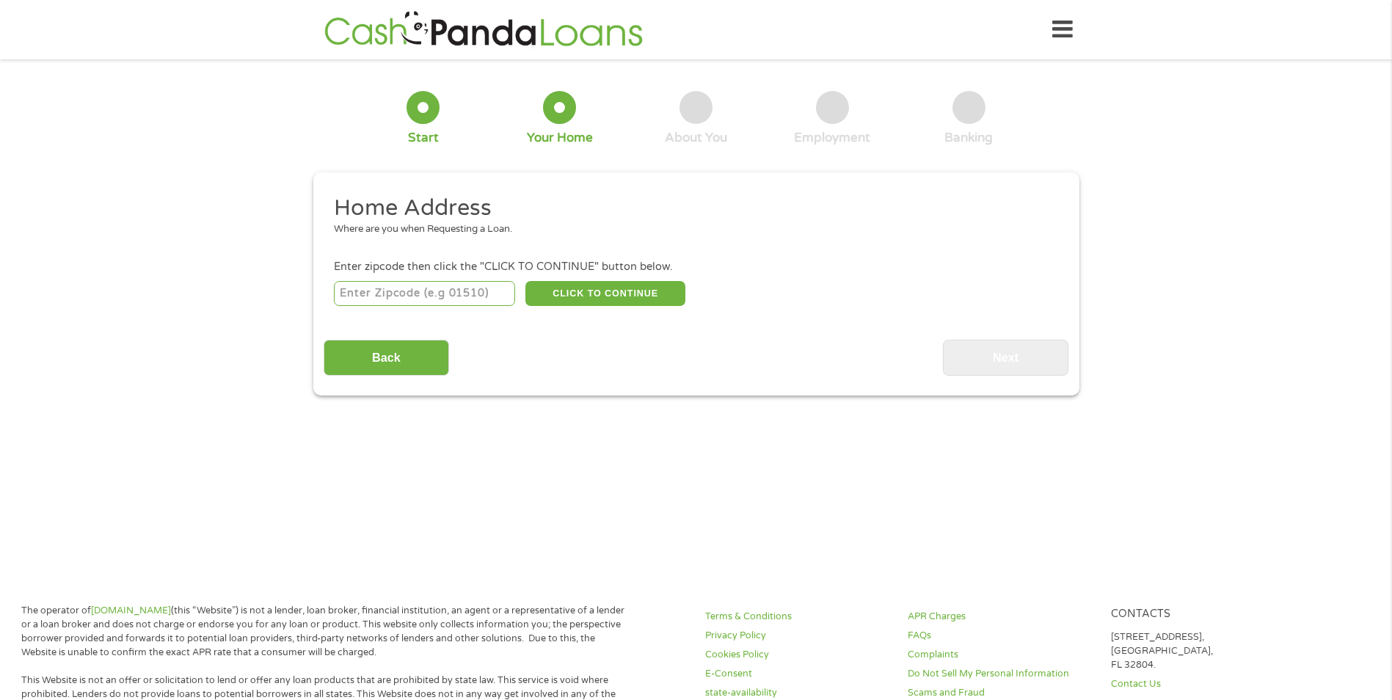
click at [1057, 42] on icon at bounding box center [1062, 30] width 21 height 36
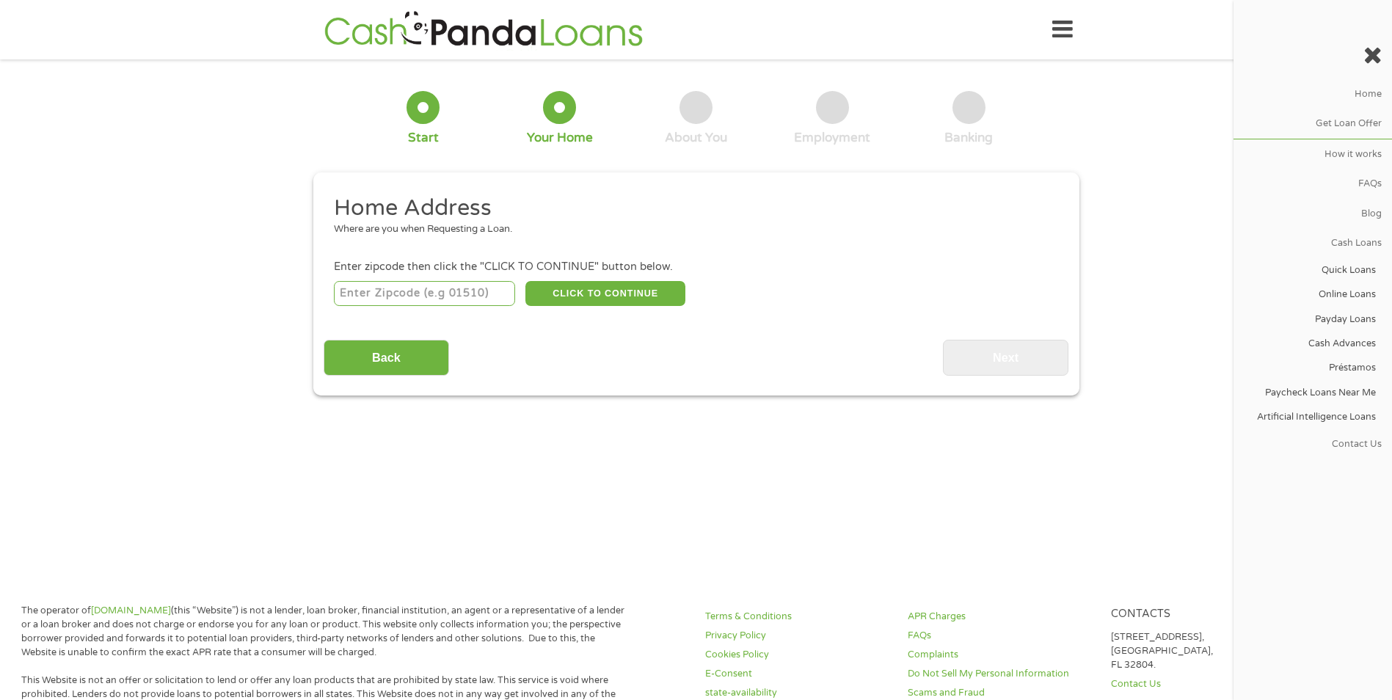
click at [1374, 51] on icon at bounding box center [1372, 54] width 18 height 23
